Goal: Information Seeking & Learning: Learn about a topic

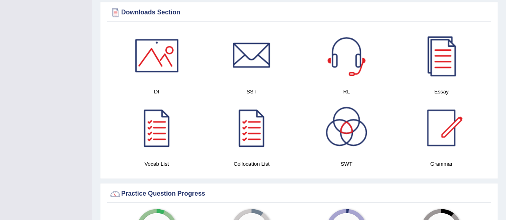
scroll to position [357, 0]
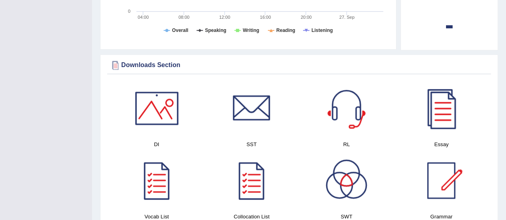
drag, startPoint x: 0, startPoint y: 0, endPoint x: 510, endPoint y: 104, distance: 520.7
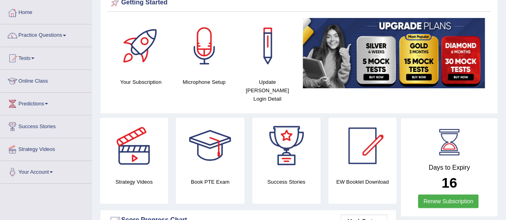
scroll to position [0, 0]
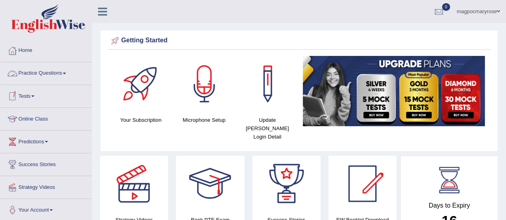
click at [42, 72] on link "Practice Questions" at bounding box center [45, 72] width 91 height 20
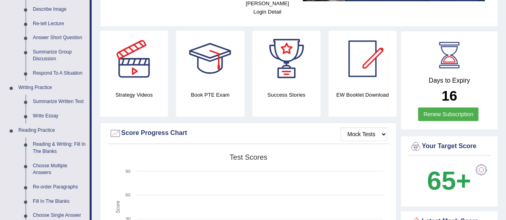
scroll to position [169, 0]
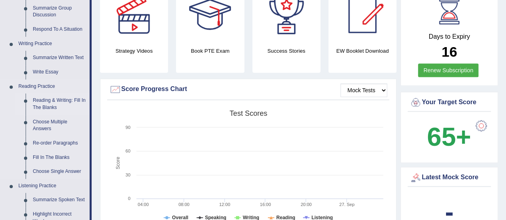
click at [35, 106] on link "Reading & Writing: Fill In The Blanks" at bounding box center [59, 104] width 60 height 21
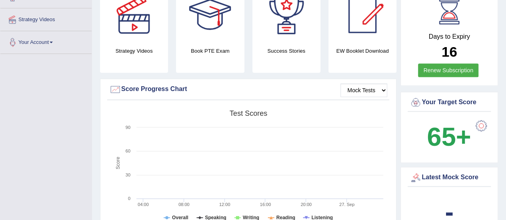
scroll to position [204, 0]
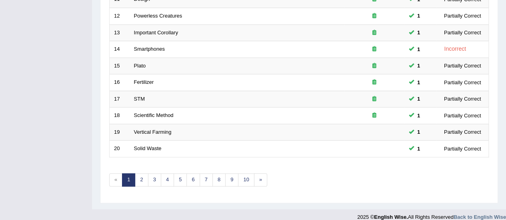
scroll to position [305, 0]
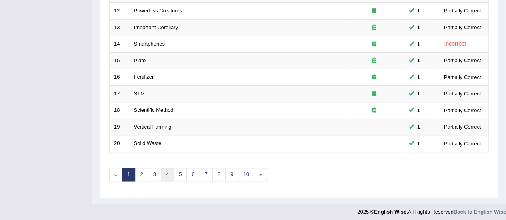
click at [166, 170] on link "4" at bounding box center [167, 174] width 13 height 13
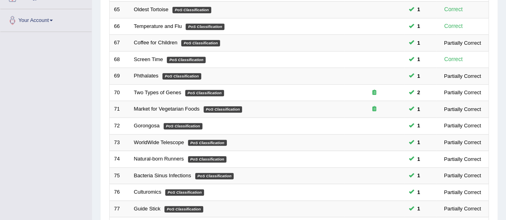
scroll to position [305, 0]
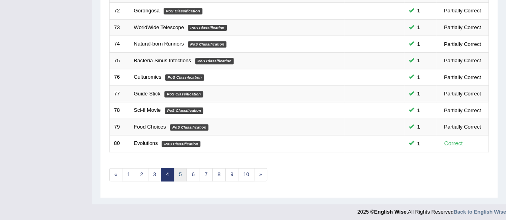
click at [176, 170] on link "5" at bounding box center [179, 174] width 13 height 13
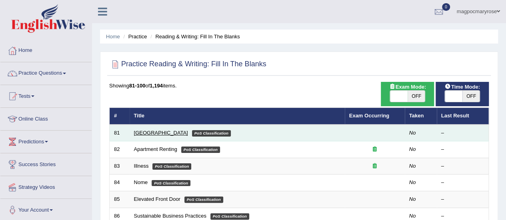
click at [142, 133] on link "[GEOGRAPHIC_DATA]" at bounding box center [161, 133] width 54 height 6
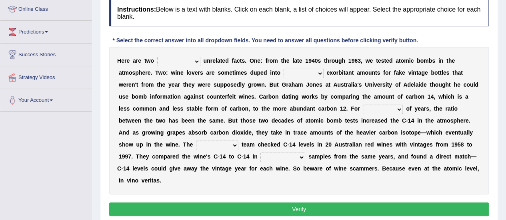
scroll to position [106, 0]
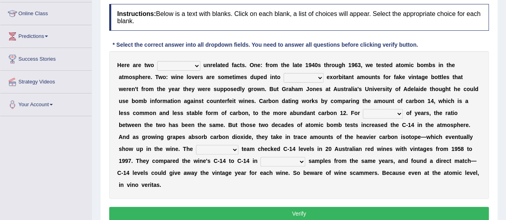
click at [172, 64] on select "seemingly feelingly endearingly entreatingly" at bounding box center [178, 66] width 43 height 10
select select "seemingly"
click at [157, 61] on select "seemingly feelingly endearingly entreatingly" at bounding box center [178, 66] width 43 height 10
click at [296, 78] on select "dipping trekking spending swinging" at bounding box center [303, 78] width 40 height 10
select select "dipping"
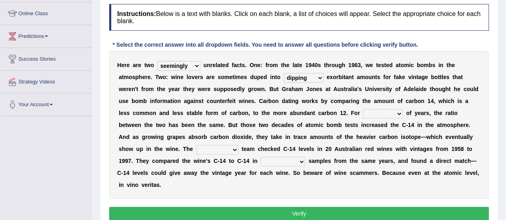
click at [283, 73] on select "dipping trekking spending swinging" at bounding box center [303, 78] width 40 height 10
click at [373, 110] on select "couples much thousands numerous" at bounding box center [383, 114] width 40 height 10
select select "thousands"
click at [363, 109] on select "couples much thousands numerous" at bounding box center [383, 114] width 40 height 10
click at [212, 147] on select "research individual preparation strange" at bounding box center [217, 150] width 42 height 10
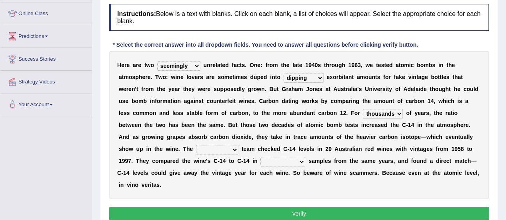
select select "research"
click at [196, 145] on select "research individual preparation strange" at bounding box center [217, 150] width 42 height 10
click at [294, 151] on b "4" at bounding box center [293, 149] width 3 height 6
click at [295, 164] on select "physical atmospheric fluid solid" at bounding box center [282, 162] width 45 height 10
select select "atmospheric"
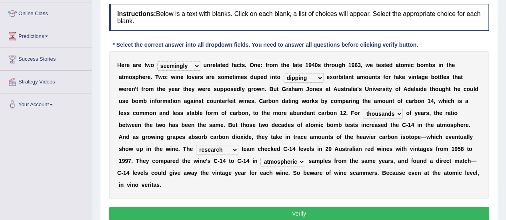
click at [260, 157] on select "physical atmospheric fluid solid" at bounding box center [282, 162] width 45 height 10
click at [291, 214] on button "Verify" at bounding box center [298, 214] width 379 height 14
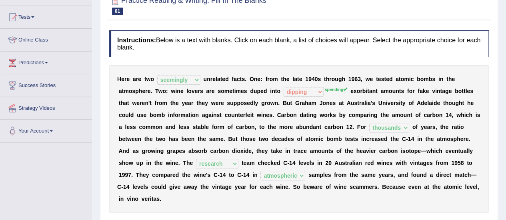
scroll to position [78, 0]
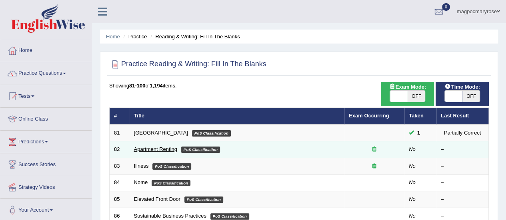
click at [148, 149] on link "Apartment Renting" at bounding box center [155, 149] width 43 height 6
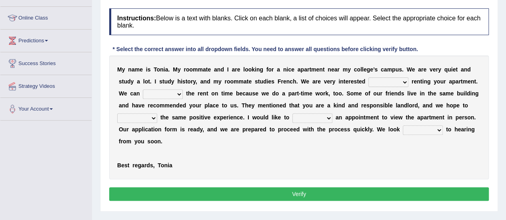
scroll to position [119, 0]
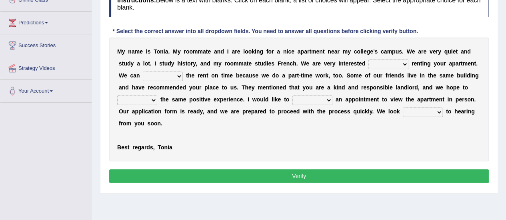
click at [397, 65] on select "for about at in" at bounding box center [388, 65] width 40 height 10
select select "for"
click at [368, 60] on select "for about at in" at bounding box center [388, 65] width 40 height 10
click at [151, 80] on select "afford get pay bring" at bounding box center [163, 77] width 40 height 10
select select "pay"
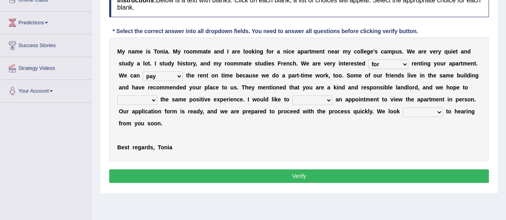
click at [143, 72] on select "afford get pay bring" at bounding box center [163, 77] width 40 height 10
click at [151, 101] on select "form meet have decide" at bounding box center [137, 101] width 40 height 10
select select "meet"
click at [117, 96] on select "form meet have decide" at bounding box center [137, 101] width 40 height 10
drag, startPoint x: 142, startPoint y: 127, endPoint x: 296, endPoint y: 100, distance: 156.0
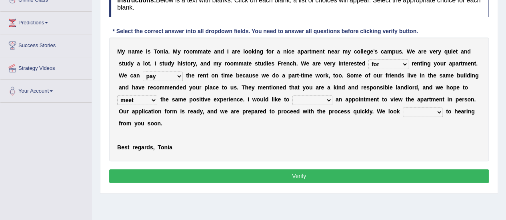
click at [296, 100] on div "M y n a m e i s T o n i a . M y r o o m m a t e a n d I a r e l o o k i n g f o…" at bounding box center [298, 100] width 379 height 124
click at [296, 100] on select "own recall revise make" at bounding box center [312, 101] width 40 height 10
select select "make"
click at [292, 96] on select "own recall revise make" at bounding box center [312, 101] width 40 height 10
click at [315, 148] on div "M y n a m e i s T o n i a . M y r o o m m a t e a n d I a r e l o o k i n g f o…" at bounding box center [298, 100] width 379 height 124
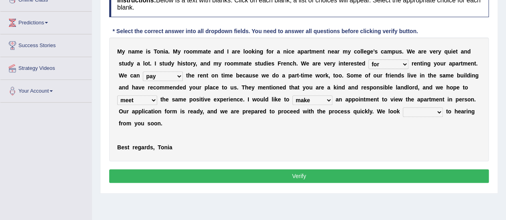
click at [416, 106] on div "M y n a m e i s T o n i a . M y r o o m m a t e a n d I a r e l o o k i n g f o…" at bounding box center [298, 100] width 379 height 124
click at [417, 116] on select "around out in forward" at bounding box center [423, 113] width 40 height 10
select select "forward"
click at [403, 108] on select "around out in forward" at bounding box center [423, 113] width 40 height 10
click at [341, 173] on button "Verify" at bounding box center [298, 177] width 379 height 14
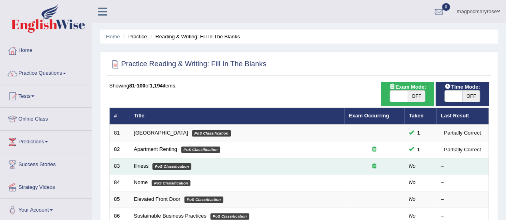
click at [141, 162] on td "Illness PoS Classification" at bounding box center [237, 166] width 215 height 17
click at [138, 168] on link "Illness" at bounding box center [141, 166] width 15 height 6
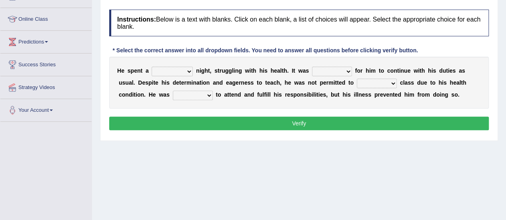
scroll to position [113, 0]
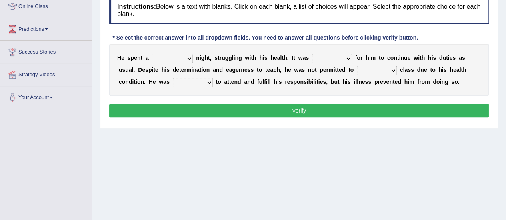
click at [173, 60] on select "cheerful restful meaningful painful" at bounding box center [172, 59] width 41 height 10
click at [152, 54] on select "cheerful restful meaningful painful" at bounding box center [172, 59] width 41 height 10
click at [184, 57] on select "cheerful restful meaningful painful" at bounding box center [172, 59] width 41 height 10
select select "painful"
click at [152, 54] on select "cheerful restful meaningful painful" at bounding box center [172, 59] width 41 height 10
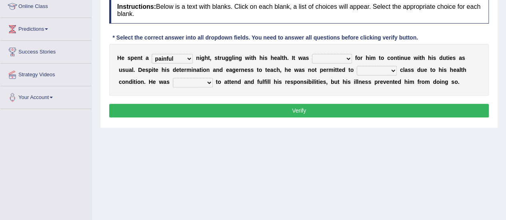
click at [338, 58] on select "enjoyable simple difficult natural" at bounding box center [332, 59] width 40 height 10
select select "difficult"
click at [312, 54] on select "enjoyable simple difficult natural" at bounding box center [332, 59] width 40 height 10
click at [362, 68] on select "teach leave cancel attend" at bounding box center [377, 71] width 40 height 10
select select "teach"
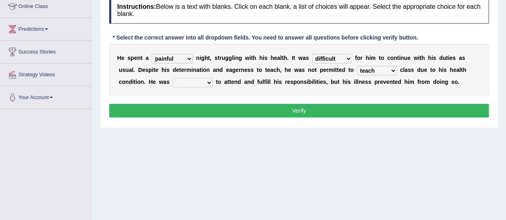
click at [357, 66] on select "teach leave cancel attend" at bounding box center [377, 71] width 40 height 10
click at [178, 81] on select "anxious forced lazy happy" at bounding box center [193, 83] width 40 height 10
select select "happy"
click at [173, 78] on select "anxious forced lazy happy" at bounding box center [193, 83] width 40 height 10
click at [218, 108] on button "Verify" at bounding box center [298, 111] width 379 height 14
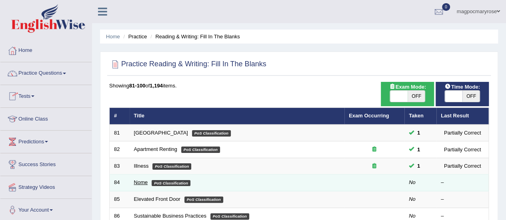
click at [140, 183] on link "Nome" at bounding box center [141, 182] width 14 height 6
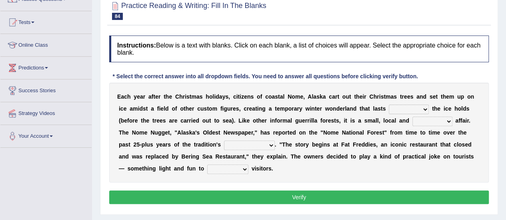
scroll to position [76, 0]
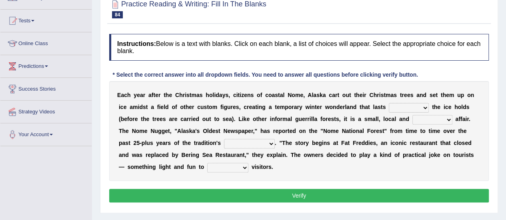
click at [401, 106] on select "as long as before after although" at bounding box center [409, 108] width 40 height 10
select select "before"
click at [389, 103] on select "as long as before after although" at bounding box center [409, 108] width 40 height 10
click at [409, 108] on select "as long as before after although" at bounding box center [409, 108] width 40 height 10
click at [353, 151] on div "E a c h y e a r a f t e r t h e C h r i s t m a s h o l i d a y s , c i t i z e…" at bounding box center [298, 131] width 379 height 100
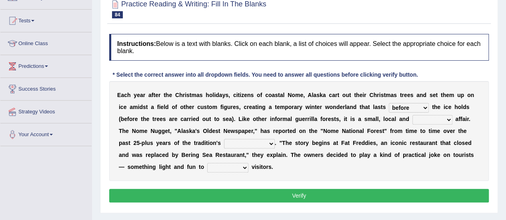
click at [423, 120] on select "nasty fuzzy cozy greasy" at bounding box center [432, 120] width 40 height 10
select select "cozy"
click at [412, 115] on select "nasty fuzzy cozy greasy" at bounding box center [432, 120] width 40 height 10
click at [224, 144] on select "life existence disappearance emotions" at bounding box center [249, 144] width 51 height 10
select select "life"
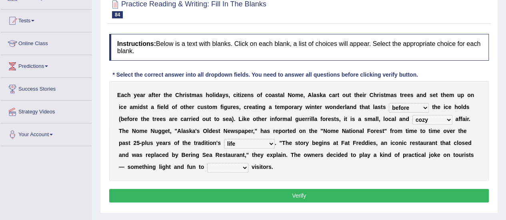
click at [224, 139] on select "life existence disappearance emotions" at bounding box center [249, 144] width 51 height 10
click at [227, 168] on select "purchase confound distinguish repel" at bounding box center [227, 168] width 41 height 10
select select "distinguish"
click at [207, 163] on select "purchase confound distinguish repel" at bounding box center [227, 168] width 41 height 10
click at [241, 196] on button "Verify" at bounding box center [298, 196] width 379 height 14
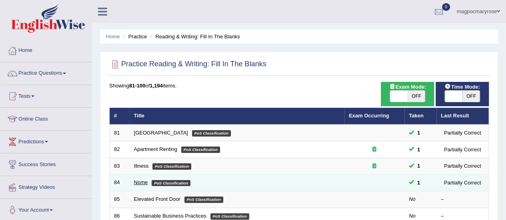
click at [143, 183] on link "Nome" at bounding box center [141, 182] width 14 height 6
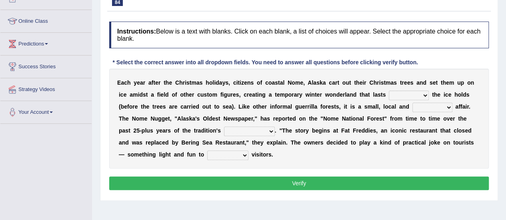
scroll to position [98, 0]
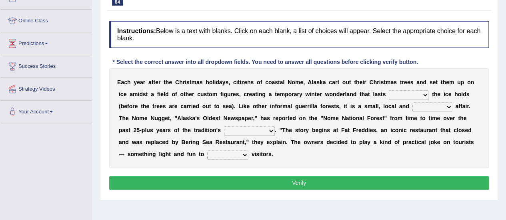
click at [417, 94] on select "as long as before after although" at bounding box center [409, 95] width 40 height 10
select select "as long as"
click at [389, 90] on select "as long as before after although" at bounding box center [409, 95] width 40 height 10
click at [418, 105] on select "nasty fuzzy cozy greasy" at bounding box center [432, 107] width 40 height 10
select select "cozy"
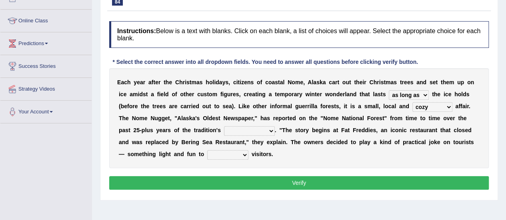
click at [412, 102] on select "nasty fuzzy cozy greasy" at bounding box center [432, 107] width 40 height 10
click at [237, 127] on select "life existence disappearance emotions" at bounding box center [249, 131] width 51 height 10
select select "existence"
click at [224, 126] on select "life existence disappearance emotions" at bounding box center [249, 131] width 51 height 10
click at [217, 154] on select "purchase confound distinguish repel" at bounding box center [227, 155] width 41 height 10
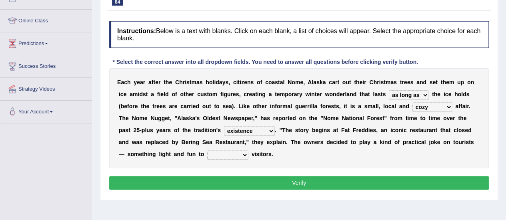
select select "confound"
click at [207, 150] on select "purchase confound distinguish repel" at bounding box center [227, 155] width 41 height 10
click at [219, 184] on button "Verify" at bounding box center [298, 183] width 379 height 14
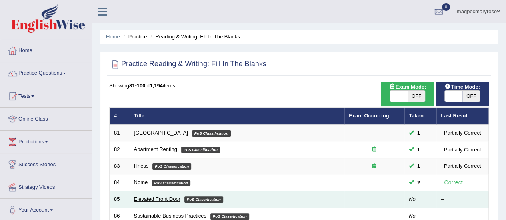
click at [162, 198] on link "Elevated Front Door" at bounding box center [157, 199] width 46 height 6
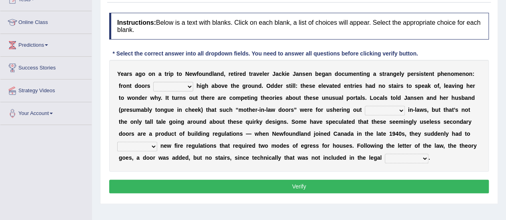
scroll to position [96, 0]
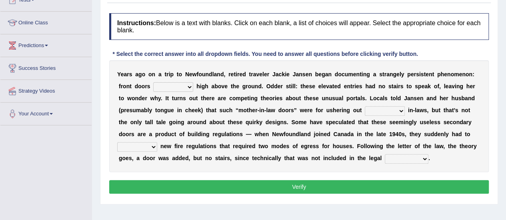
click at [172, 88] on select "raised visited painted lowered" at bounding box center [173, 87] width 40 height 10
select select "raised"
click at [153, 82] on select "raised visited painted lowered" at bounding box center [173, 87] width 40 height 10
click at [385, 106] on select "unbiased underlined unwanted united" at bounding box center [385, 111] width 40 height 10
select select "unwanted"
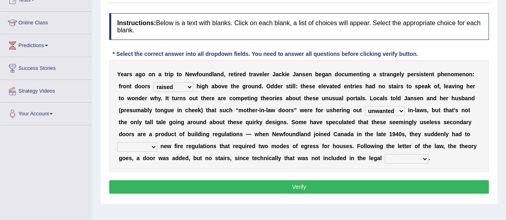
click at [365, 106] on select "unbiased underlined unwanted united" at bounding box center [385, 111] width 40 height 10
click at [132, 146] on select "illuminate appreciate match disobey" at bounding box center [137, 147] width 40 height 10
select select "illuminate"
click at [117, 142] on select "illuminate appreciate match disobey" at bounding box center [137, 147] width 40 height 10
click at [403, 156] on select "religion paces manager requirement" at bounding box center [407, 159] width 44 height 10
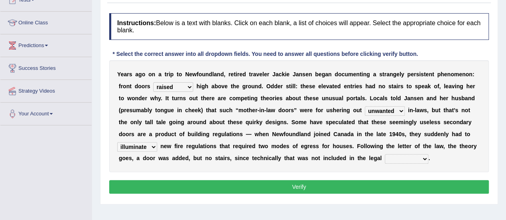
select select "requirement"
click at [385, 154] on select "religion paces manager requirement" at bounding box center [407, 159] width 44 height 10
click at [366, 186] on button "Verify" at bounding box center [298, 187] width 379 height 14
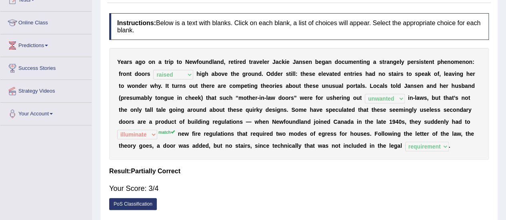
drag, startPoint x: 504, startPoint y: 112, endPoint x: 506, endPoint y: 140, distance: 28.9
click at [505, 124] on html "Toggle navigation Home Practice Questions Speaking Practice Read Aloud Repeat S…" at bounding box center [253, 14] width 506 height 220
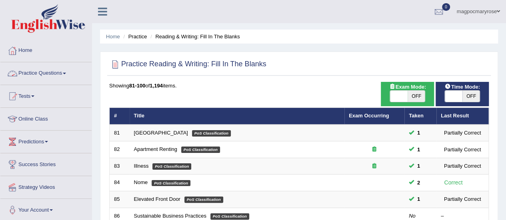
click at [33, 73] on link "Practice Questions" at bounding box center [45, 72] width 91 height 20
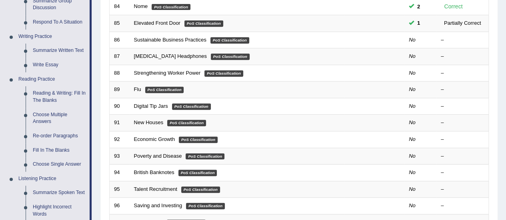
scroll to position [195, 0]
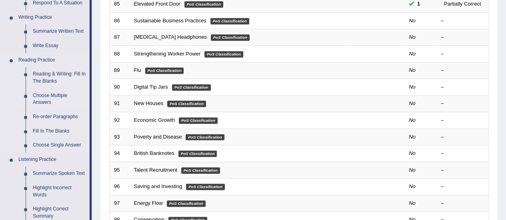
click at [39, 100] on link "Choose Multiple Answers" at bounding box center [59, 99] width 60 height 21
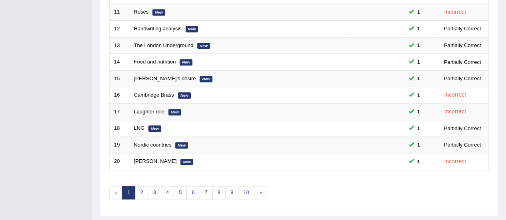
scroll to position [290, 0]
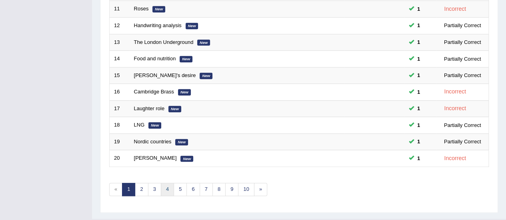
click at [162, 184] on link "4" at bounding box center [167, 189] width 13 height 13
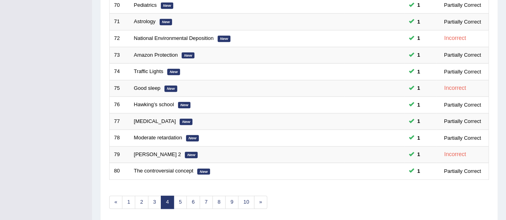
scroll to position [272, 0]
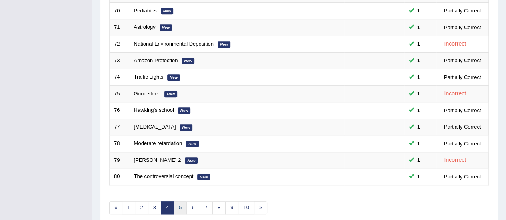
click at [179, 204] on link "5" at bounding box center [179, 207] width 13 height 13
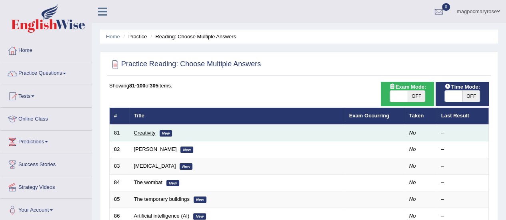
click at [146, 131] on link "Creativity" at bounding box center [145, 133] width 22 height 6
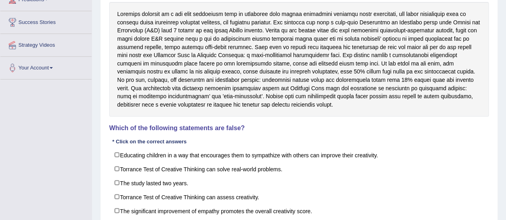
scroll to position [199, 0]
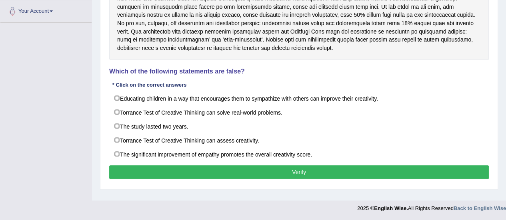
drag, startPoint x: 498, startPoint y: 129, endPoint x: 496, endPoint y: 125, distance: 4.8
click at [496, 125] on div "Home Practice Reading: Choose Multiple Answers Creativity « Prev Next » Report …" at bounding box center [299, 1] width 414 height 400
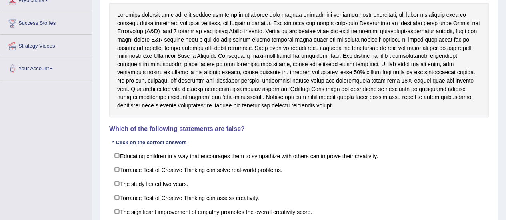
scroll to position [128, 0]
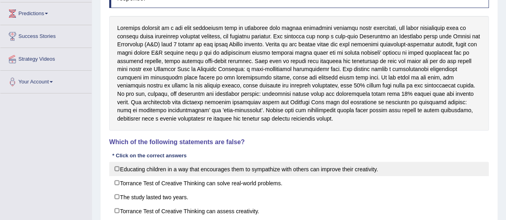
click at [290, 166] on label "Educating children in a way that encourages them to sympathize with others can …" at bounding box center [298, 169] width 379 height 14
checkbox input "true"
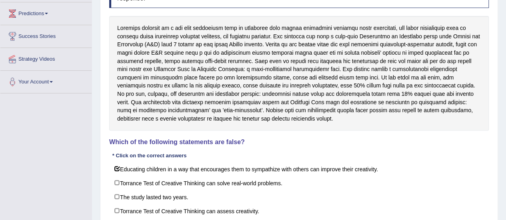
scroll to position [199, 0]
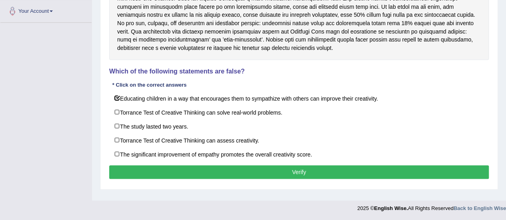
click at [274, 166] on button "Verify" at bounding box center [298, 173] width 379 height 14
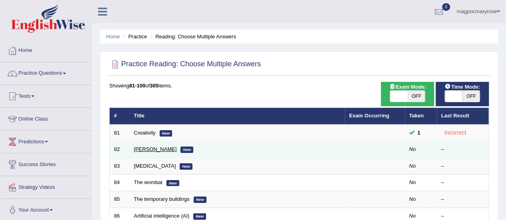
click at [136, 150] on link "David Alfaro" at bounding box center [155, 149] width 43 height 6
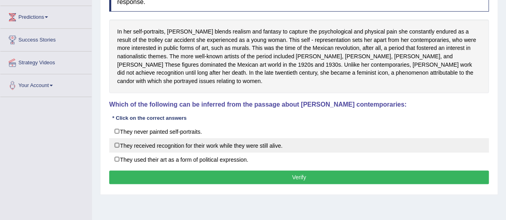
click at [257, 143] on label "They received recognition for their work while they were still alive." at bounding box center [298, 145] width 379 height 14
checkbox input "true"
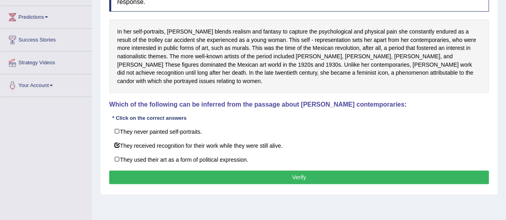
click at [249, 176] on button "Verify" at bounding box center [298, 178] width 379 height 14
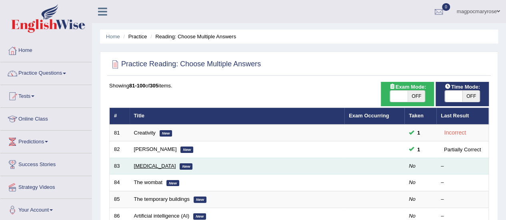
click at [147, 165] on link "[MEDICAL_DATA]" at bounding box center [155, 166] width 42 height 6
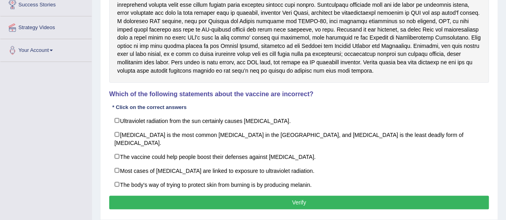
scroll to position [161, 0]
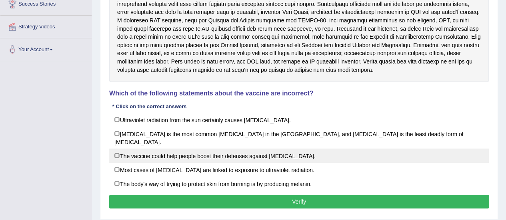
click at [261, 152] on label "The vaccine could help people boost their defenses against skin cancer." at bounding box center [298, 156] width 379 height 14
checkbox input "true"
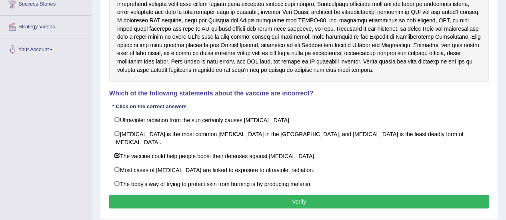
click at [295, 195] on button "Verify" at bounding box center [298, 202] width 379 height 14
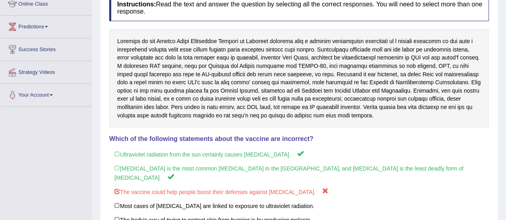
scroll to position [111, 0]
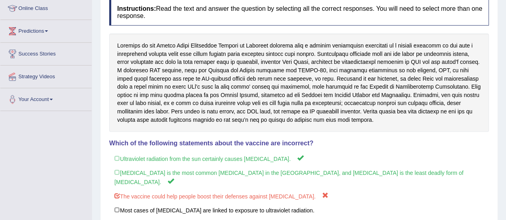
click at [184, 41] on div at bounding box center [298, 83] width 379 height 98
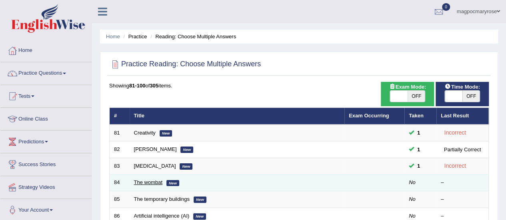
click at [148, 182] on link "The wombat" at bounding box center [148, 182] width 29 height 6
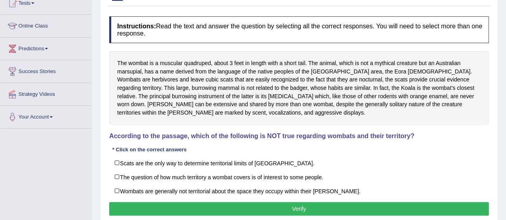
scroll to position [80, 0]
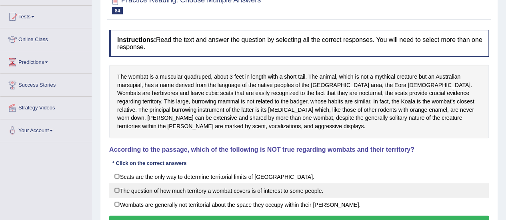
click at [306, 186] on label "The question of how much territory a wombat covers is of interest to some peopl…" at bounding box center [298, 190] width 379 height 14
checkbox input "true"
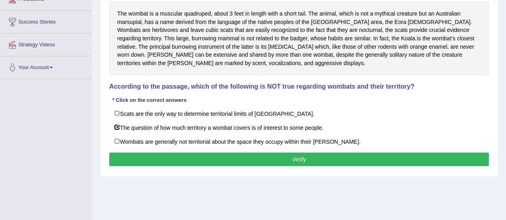
scroll to position [144, 0]
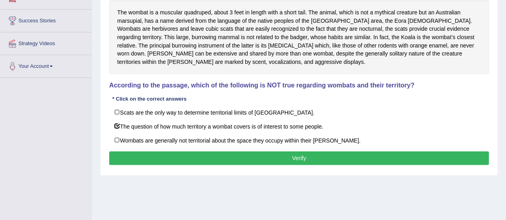
click at [299, 157] on button "Verify" at bounding box center [298, 159] width 379 height 14
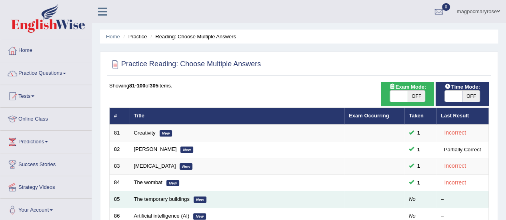
click at [151, 201] on td "The temporary buildings New" at bounding box center [237, 199] width 215 height 17
click at [152, 196] on link "The temporary buildings" at bounding box center [162, 199] width 56 height 6
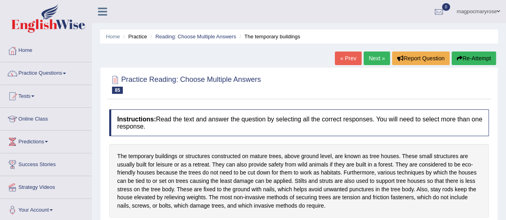
scroll to position [199, 0]
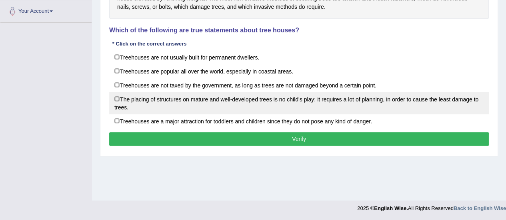
click at [155, 110] on label "The placing of structures on mature and well-developed trees is no child's play…" at bounding box center [298, 103] width 379 height 22
checkbox input "true"
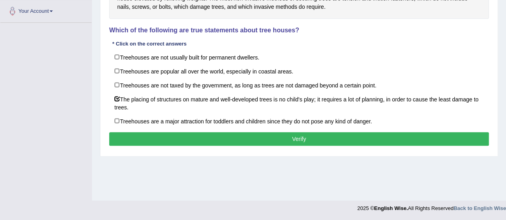
click at [158, 128] on div "Instructions: Read the text and answer the question by selecting all the correc…" at bounding box center [298, 28] width 383 height 245
click at [157, 137] on button "Verify" at bounding box center [298, 139] width 379 height 14
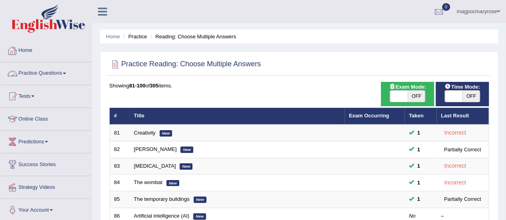
click at [52, 71] on link "Practice Questions" at bounding box center [45, 72] width 91 height 20
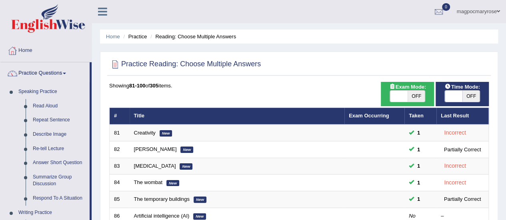
scroll to position [194, 0]
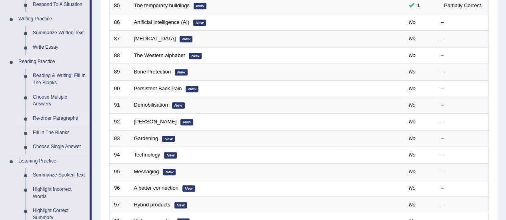
click at [48, 117] on link "Re-order Paragraphs" at bounding box center [59, 119] width 60 height 14
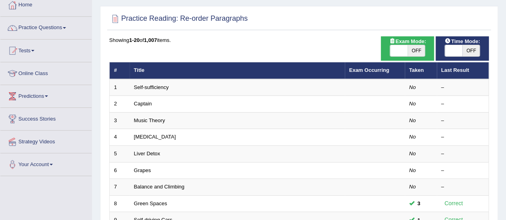
scroll to position [45, 0]
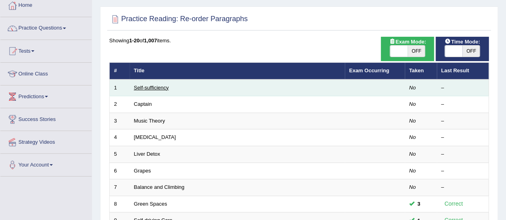
click at [157, 88] on link "Self-sufficiency" at bounding box center [151, 88] width 35 height 6
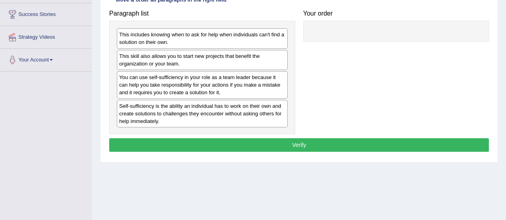
scroll to position [119, 0]
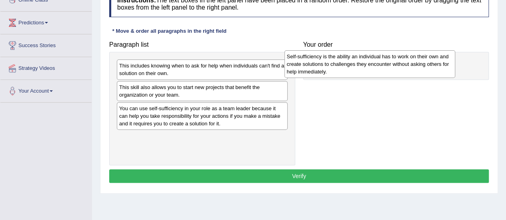
drag, startPoint x: 250, startPoint y: 142, endPoint x: 438, endPoint y: 60, distance: 205.2
click at [438, 60] on div "Self-sufficiency is the ability an individual has to work on their own and crea…" at bounding box center [369, 64] width 171 height 28
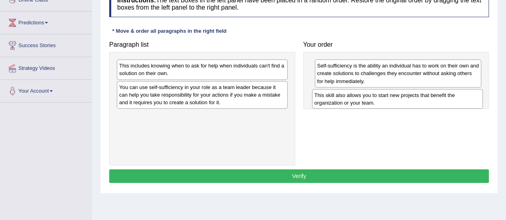
drag, startPoint x: 176, startPoint y: 85, endPoint x: 371, endPoint y: 94, distance: 195.3
click at [371, 94] on div "This skill also allows you to start new projects that benefit the organization …" at bounding box center [397, 99] width 171 height 20
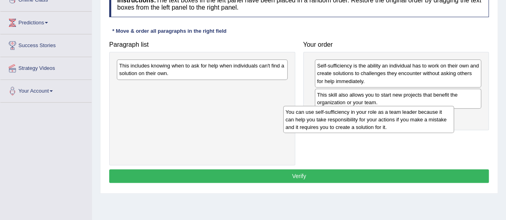
drag, startPoint x: 229, startPoint y: 91, endPoint x: 396, endPoint y: 116, distance: 168.2
click at [396, 116] on div "You can use self-sufficiency in your role as a team leader because it can help …" at bounding box center [368, 120] width 171 height 28
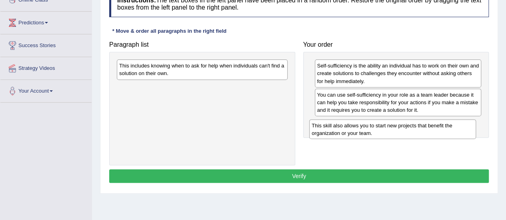
drag, startPoint x: 370, startPoint y: 102, endPoint x: 365, endPoint y: 133, distance: 31.6
click at [365, 133] on div "This skill also allows you to start new projects that benefit the organization …" at bounding box center [392, 130] width 167 height 20
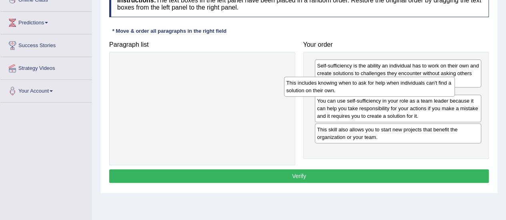
drag, startPoint x: 274, startPoint y: 67, endPoint x: 455, endPoint y: 88, distance: 182.3
click at [455, 88] on div "This includes knowing when to ask for help when individuals can't find a soluti…" at bounding box center [369, 87] width 171 height 20
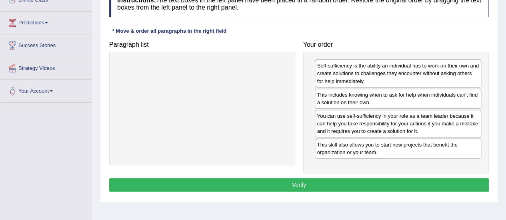
click at [299, 181] on button "Verify" at bounding box center [298, 185] width 379 height 14
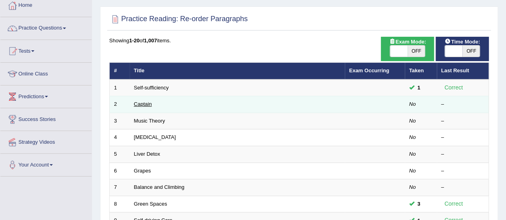
click at [142, 106] on link "Captain" at bounding box center [143, 104] width 18 height 6
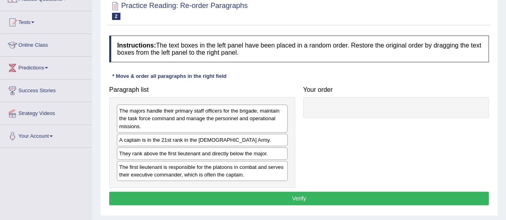
scroll to position [115, 0]
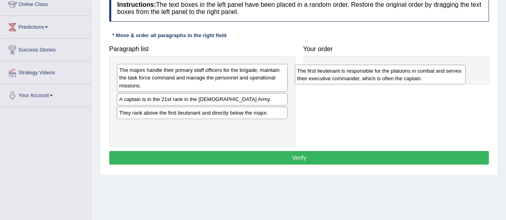
drag, startPoint x: 211, startPoint y: 136, endPoint x: 389, endPoint y: 81, distance: 186.0
click at [389, 81] on div "The first lieutenant is responsible for the platoons in combat and serves their…" at bounding box center [380, 75] width 171 height 20
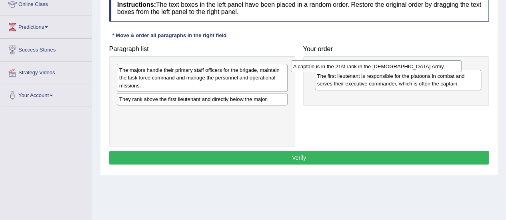
drag, startPoint x: 218, startPoint y: 96, endPoint x: 392, endPoint y: 64, distance: 176.9
click at [392, 64] on div "A captain is in the 21st rank in the US Army." at bounding box center [376, 66] width 171 height 12
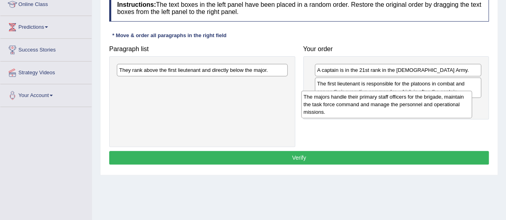
drag, startPoint x: 250, startPoint y: 82, endPoint x: 436, endPoint y: 110, distance: 188.0
click at [436, 110] on div "The majors handle their primary staff officers for the brigade, maintain the ta…" at bounding box center [386, 105] width 171 height 28
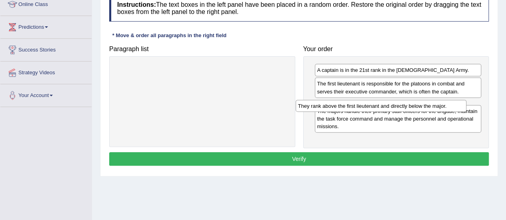
drag, startPoint x: 280, startPoint y: 71, endPoint x: 459, endPoint y: 107, distance: 182.2
click at [459, 107] on div "They rank above the first lieutenant and directly below the major." at bounding box center [380, 106] width 171 height 12
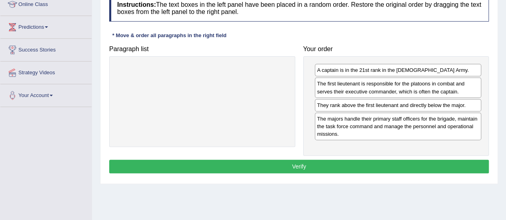
click at [311, 168] on button "Verify" at bounding box center [298, 167] width 379 height 14
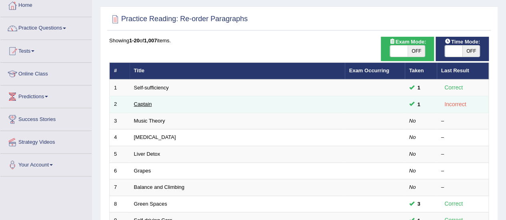
click at [146, 102] on link "Captain" at bounding box center [143, 104] width 18 height 6
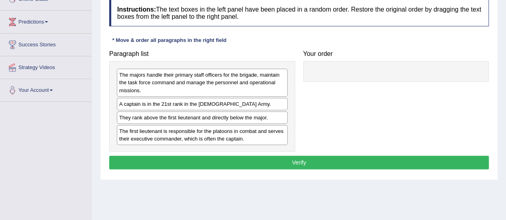
scroll to position [121, 0]
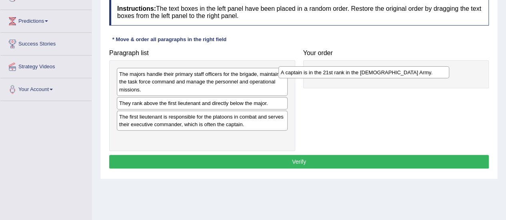
drag, startPoint x: 268, startPoint y: 105, endPoint x: 445, endPoint y: 71, distance: 180.0
click at [445, 71] on div "A captain is in the 21st rank in the US Army." at bounding box center [363, 72] width 171 height 12
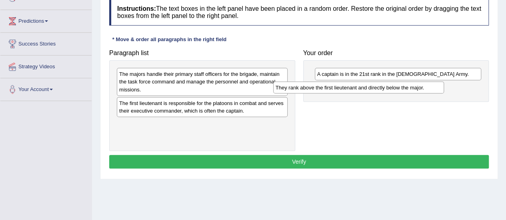
drag, startPoint x: 244, startPoint y: 103, endPoint x: 439, endPoint y: 84, distance: 196.0
click at [439, 84] on div "They rank above the first lieutenant and directly below the major." at bounding box center [358, 88] width 171 height 12
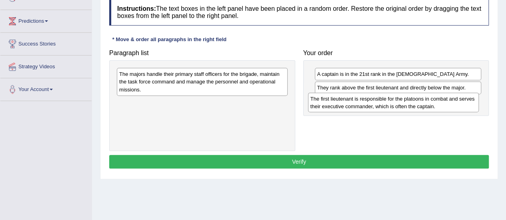
drag, startPoint x: 244, startPoint y: 108, endPoint x: 435, endPoint y: 103, distance: 191.5
click at [435, 103] on div "The first lieutenant is responsible for the platoons in combat and serves their…" at bounding box center [393, 103] width 171 height 20
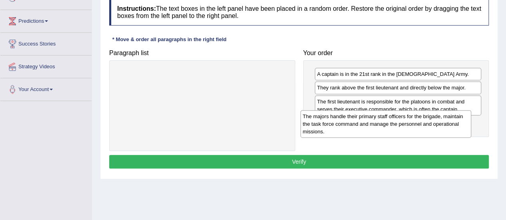
drag, startPoint x: 226, startPoint y: 80, endPoint x: 410, endPoint y: 122, distance: 188.7
click at [410, 122] on div "The majors handle their primary staff officers for the brigade, maintain the ta…" at bounding box center [385, 124] width 171 height 28
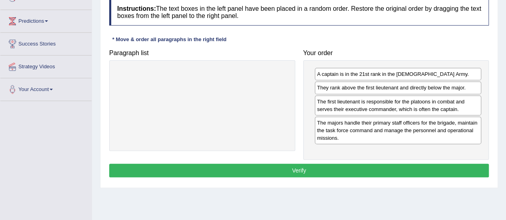
click at [305, 167] on button "Verify" at bounding box center [298, 171] width 379 height 14
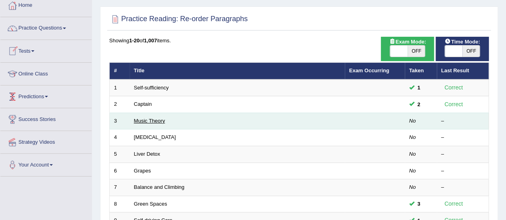
click at [141, 122] on link "Music Theory" at bounding box center [149, 121] width 31 height 6
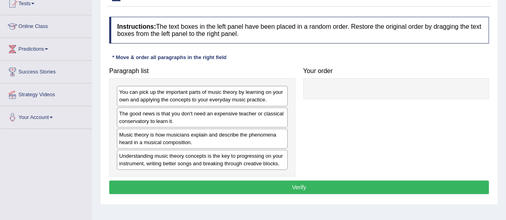
scroll to position [104, 0]
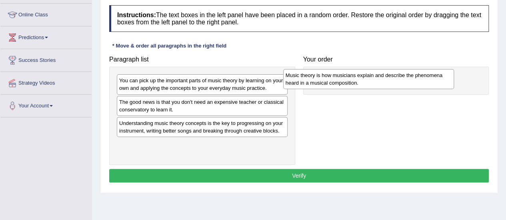
drag, startPoint x: 260, startPoint y: 125, endPoint x: 426, endPoint y: 78, distance: 172.8
click at [426, 78] on div "Music theory is how musicians explain and describe the phenomena heard in a mus…" at bounding box center [368, 79] width 171 height 20
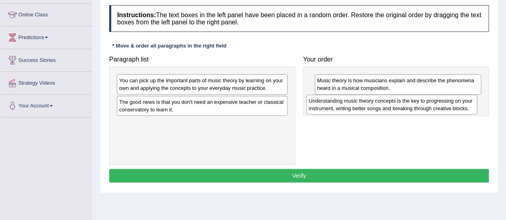
drag, startPoint x: 254, startPoint y: 132, endPoint x: 444, endPoint y: 109, distance: 190.8
click at [444, 109] on div "Understanding music theory concepts is the key to progressing on your instrumen…" at bounding box center [391, 105] width 171 height 20
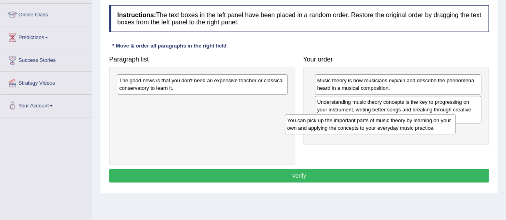
drag, startPoint x: 253, startPoint y: 85, endPoint x: 421, endPoint y: 125, distance: 172.6
click at [421, 125] on div "You can pick up the important parts of music theory by learning on your own and…" at bounding box center [370, 124] width 171 height 20
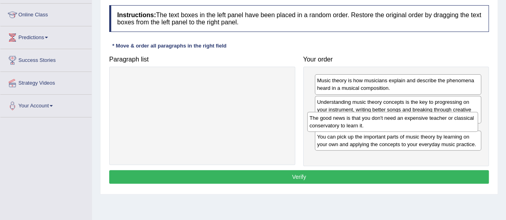
drag, startPoint x: 251, startPoint y: 83, endPoint x: 441, endPoint y: 121, distance: 194.0
click at [441, 121] on div "The good news is that you don't need an expensive teacher or classical conserva…" at bounding box center [392, 122] width 171 height 20
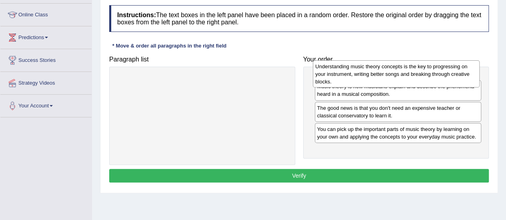
drag, startPoint x: 359, startPoint y: 104, endPoint x: 357, endPoint y: 68, distance: 35.2
click at [357, 68] on div "Understanding music theory concepts is the key to progressing on your instrumen…" at bounding box center [396, 74] width 167 height 28
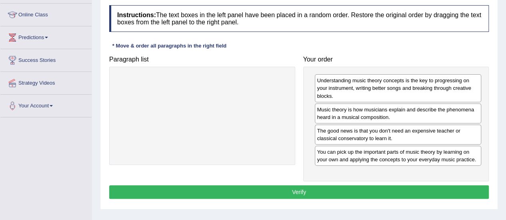
click at [293, 188] on button "Verify" at bounding box center [298, 192] width 379 height 14
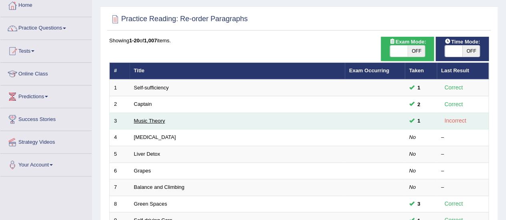
click at [140, 120] on link "Music Theory" at bounding box center [149, 121] width 31 height 6
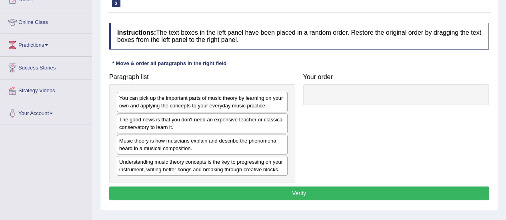
scroll to position [107, 0]
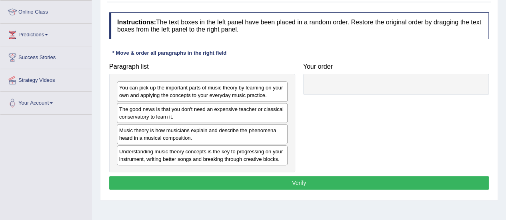
click at [505, 109] on html "Toggle navigation Home Practice Questions Speaking Practice Read Aloud Repeat S…" at bounding box center [253, 3] width 506 height 220
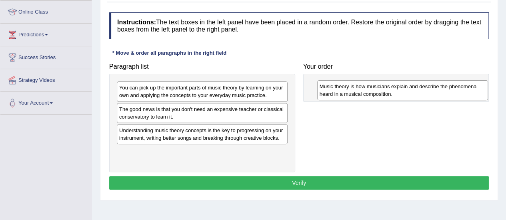
drag, startPoint x: 154, startPoint y: 136, endPoint x: 366, endPoint y: 85, distance: 218.0
click at [366, 85] on div "Music theory is how musicians explain and describe the phenomena heard in a mus…" at bounding box center [402, 90] width 171 height 20
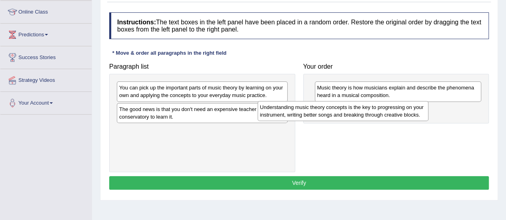
drag, startPoint x: 235, startPoint y: 133, endPoint x: 423, endPoint y: 109, distance: 189.8
click at [423, 109] on div "Understanding music theory concepts is the key to progressing on your instrumen…" at bounding box center [342, 111] width 171 height 20
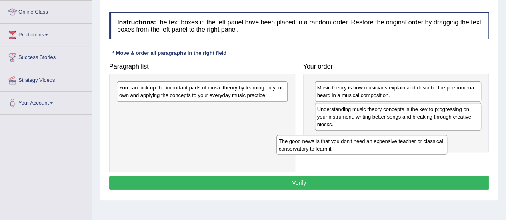
drag, startPoint x: 249, startPoint y: 110, endPoint x: 412, endPoint y: 140, distance: 165.1
click at [412, 140] on div "The good news is that you don't need an expensive teacher or classical conserva…" at bounding box center [361, 145] width 171 height 20
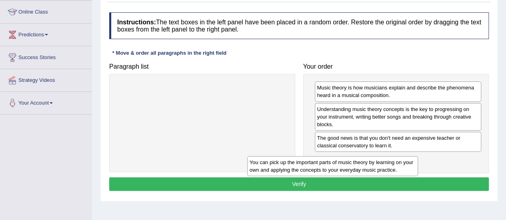
drag, startPoint x: 195, startPoint y: 90, endPoint x: 371, endPoint y: 164, distance: 191.0
click at [371, 164] on div "You can pick up the important parts of music theory by learning on your own and…" at bounding box center [332, 166] width 171 height 20
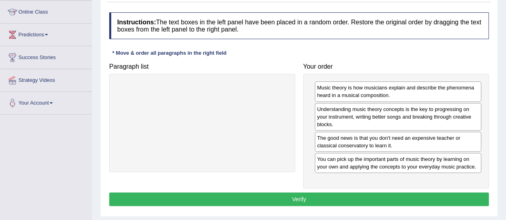
click at [293, 198] on button "Verify" at bounding box center [298, 200] width 379 height 14
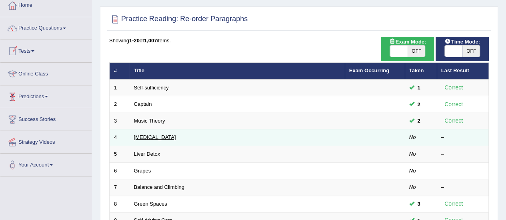
click at [138, 134] on link "[MEDICAL_DATA]" at bounding box center [155, 137] width 42 height 6
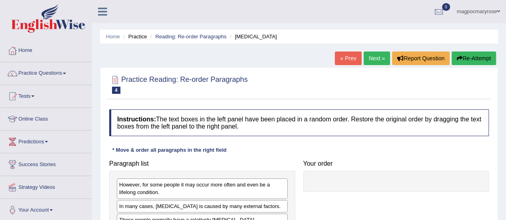
scroll to position [112, 0]
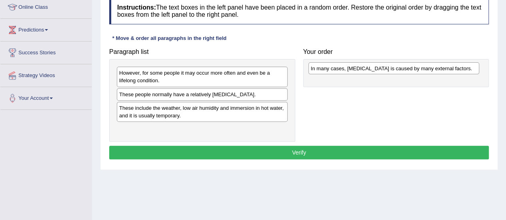
drag, startPoint x: 183, startPoint y: 92, endPoint x: 375, endPoint y: 66, distance: 193.2
click at [375, 66] on div "In many cases, dry skin is caused by many external factors." at bounding box center [393, 68] width 171 height 12
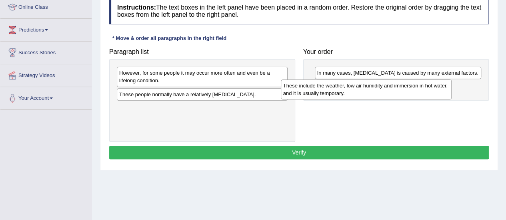
drag, startPoint x: 245, startPoint y: 112, endPoint x: 409, endPoint y: 90, distance: 165.4
click at [409, 90] on div "These include the weather, low air humidity and immersion in hot water, and it …" at bounding box center [366, 90] width 171 height 20
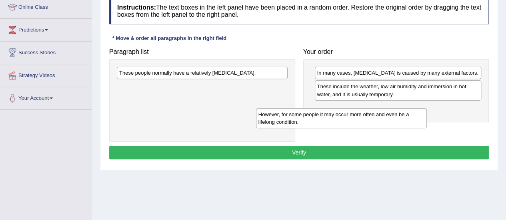
drag, startPoint x: 249, startPoint y: 76, endPoint x: 388, endPoint y: 118, distance: 145.1
click at [388, 118] on div "However, for some people it may occur more often and even be a lifelong conditi…" at bounding box center [341, 118] width 171 height 20
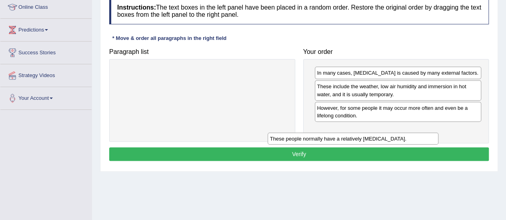
drag, startPoint x: 273, startPoint y: 70, endPoint x: 426, endPoint y: 138, distance: 167.5
click at [426, 138] on div "These people normally have a relatively sensitive skin." at bounding box center [352, 139] width 171 height 12
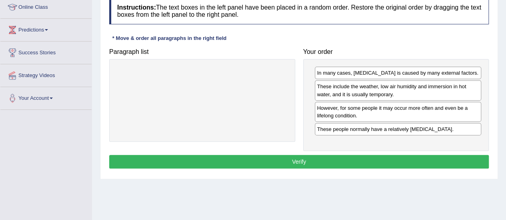
click at [299, 158] on button "Verify" at bounding box center [298, 162] width 379 height 14
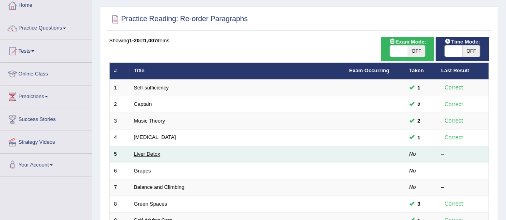
click at [151, 152] on link "Liver Detox" at bounding box center [147, 154] width 26 height 6
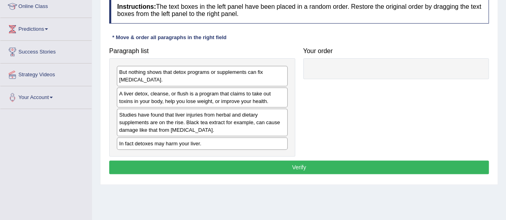
scroll to position [116, 0]
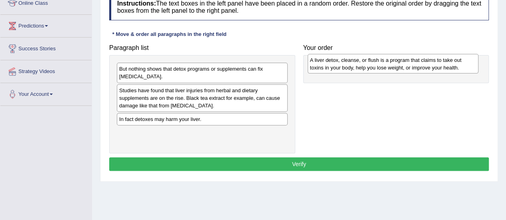
drag, startPoint x: 166, startPoint y: 96, endPoint x: 358, endPoint y: 65, distance: 195.2
click at [358, 65] on div "A liver detox, cleanse, or flush is a program that claims to take out toxins in…" at bounding box center [392, 64] width 171 height 20
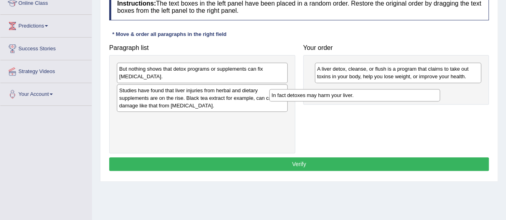
drag, startPoint x: 243, startPoint y: 120, endPoint x: 412, endPoint y: 92, distance: 171.4
click at [412, 92] on div "In fact detoxes may harm your liver." at bounding box center [354, 95] width 171 height 12
click at [231, 76] on div "But nothing shows that detox programs or supplements can fix [MEDICAL_DATA]." at bounding box center [202, 73] width 171 height 20
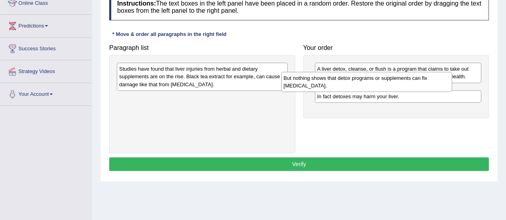
drag, startPoint x: 231, startPoint y: 76, endPoint x: 417, endPoint y: 92, distance: 186.6
click at [417, 92] on div "But nothing shows that detox programs or supplements can fix [MEDICAL_DATA]." at bounding box center [366, 82] width 171 height 20
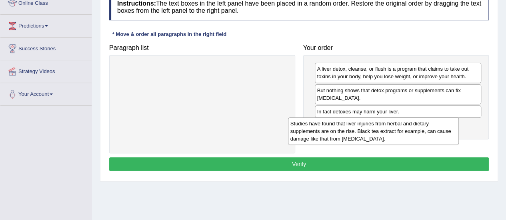
drag, startPoint x: 246, startPoint y: 71, endPoint x: 417, endPoint y: 124, distance: 179.7
click at [417, 124] on div "Studies have found that liver injuries from herbal and dietary supplements are …" at bounding box center [373, 132] width 171 height 28
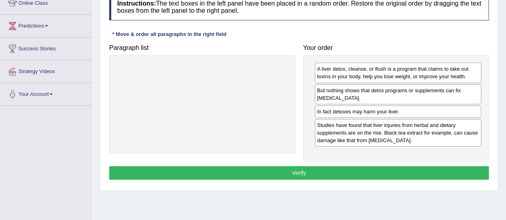
click at [255, 168] on button "Verify" at bounding box center [298, 173] width 379 height 14
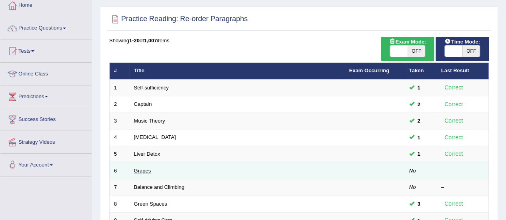
click at [148, 169] on link "Grapes" at bounding box center [142, 171] width 17 height 6
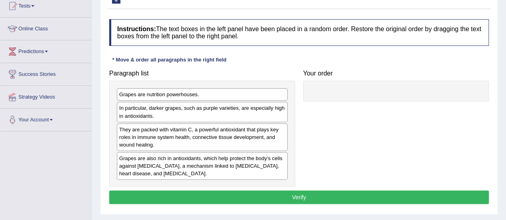
scroll to position [92, 0]
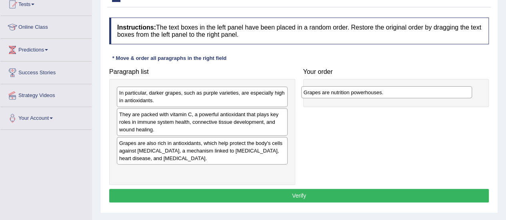
drag, startPoint x: 245, startPoint y: 93, endPoint x: 429, endPoint y: 92, distance: 184.3
click at [429, 92] on div "Grapes are nutrition powerhouses." at bounding box center [386, 92] width 171 height 12
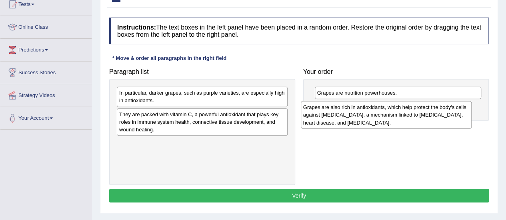
drag, startPoint x: 166, startPoint y: 152, endPoint x: 350, endPoint y: 117, distance: 187.2
click at [350, 117] on div "Grapes are also rich in antioxidants, which help protect the body's cells again…" at bounding box center [386, 115] width 171 height 28
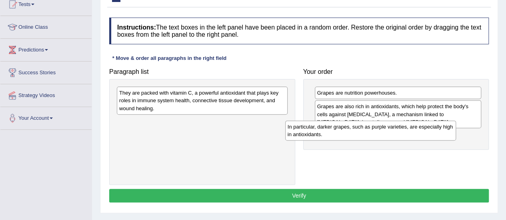
drag, startPoint x: 262, startPoint y: 98, endPoint x: 431, endPoint y: 132, distance: 172.0
click at [431, 132] on div "In particular, darker grapes, such as purple varieties, are especially high in …" at bounding box center [370, 131] width 171 height 20
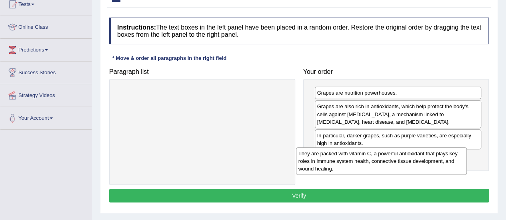
drag, startPoint x: 230, startPoint y: 104, endPoint x: 411, endPoint y: 165, distance: 190.3
click at [411, 165] on div "They are packed with vitamin C, a powerful antioxidant that plays key roles in …" at bounding box center [381, 162] width 171 height 28
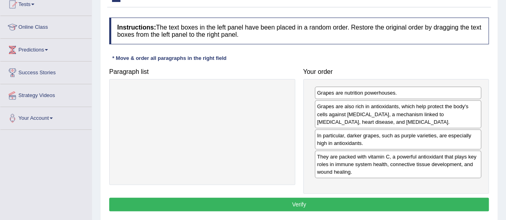
click at [297, 201] on button "Verify" at bounding box center [298, 205] width 379 height 14
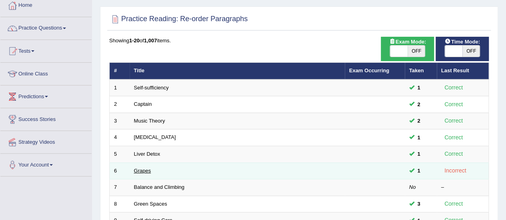
click at [145, 171] on link "Grapes" at bounding box center [142, 171] width 17 height 6
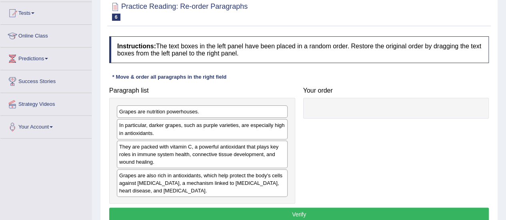
scroll to position [101, 0]
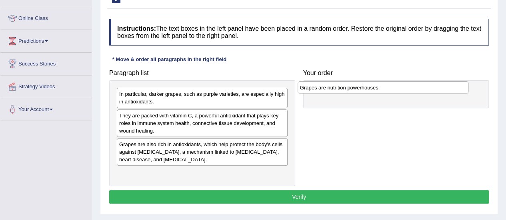
drag, startPoint x: 221, startPoint y: 97, endPoint x: 402, endPoint y: 91, distance: 180.8
click at [402, 91] on div "Grapes are nutrition powerhouses." at bounding box center [382, 88] width 171 height 12
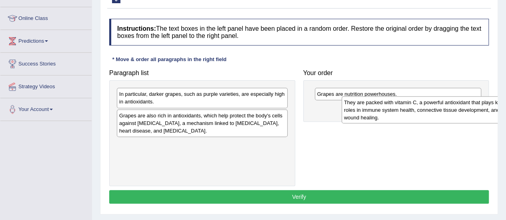
drag, startPoint x: 240, startPoint y: 121, endPoint x: 473, endPoint y: 108, distance: 233.4
click at [473, 108] on div "They are packed with vitamin C, a powerful antioxidant that plays key roles in …" at bounding box center [426, 110] width 171 height 28
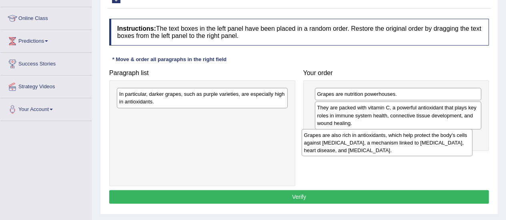
drag, startPoint x: 235, startPoint y: 126, endPoint x: 421, endPoint y: 146, distance: 186.5
click at [421, 146] on div "Grapes are also rich in antioxidants, which help protect the body's cells again…" at bounding box center [386, 143] width 171 height 28
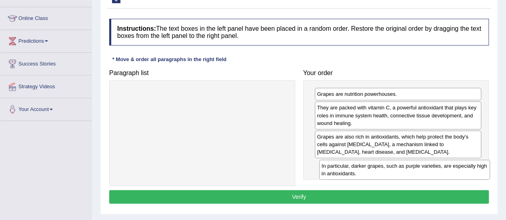
drag, startPoint x: 276, startPoint y: 99, endPoint x: 481, endPoint y: 170, distance: 216.9
click at [481, 170] on div "In particular, darker grapes, such as purple varieties, are especially high in …" at bounding box center [404, 170] width 171 height 20
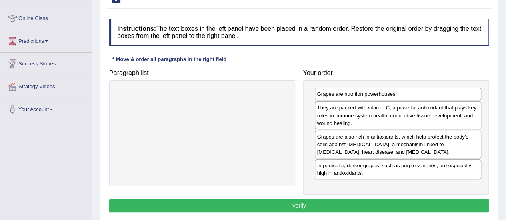
click at [222, 205] on button "Verify" at bounding box center [298, 206] width 379 height 14
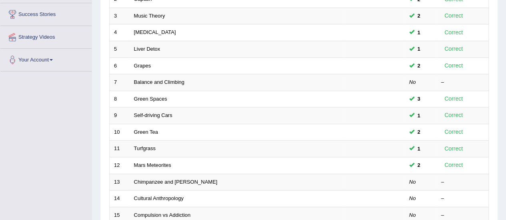
scroll to position [130, 0]
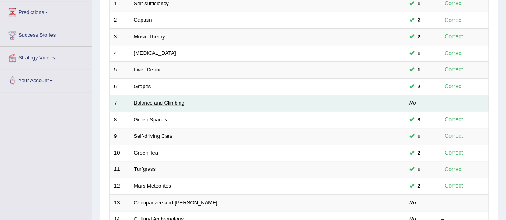
click at [162, 104] on link "Balance and Climbing" at bounding box center [159, 103] width 50 height 6
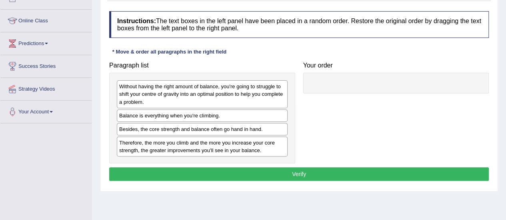
scroll to position [99, 0]
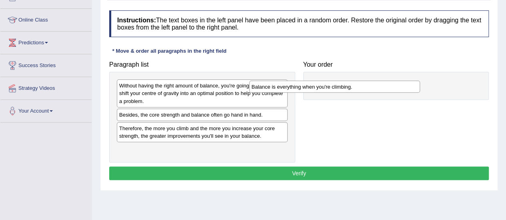
drag, startPoint x: 238, startPoint y: 114, endPoint x: 370, endPoint y: 86, distance: 135.2
click at [370, 86] on div "Balance is everything when you're climbing." at bounding box center [334, 87] width 171 height 12
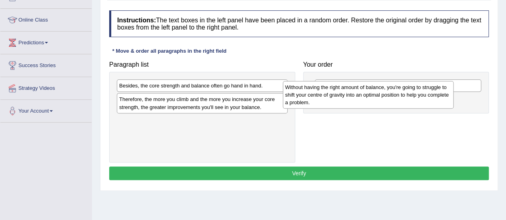
drag, startPoint x: 254, startPoint y: 102, endPoint x: 420, endPoint y: 104, distance: 165.9
click at [420, 104] on div "Without having the right amount of balance, you're going to struggle to shift y…" at bounding box center [368, 95] width 171 height 28
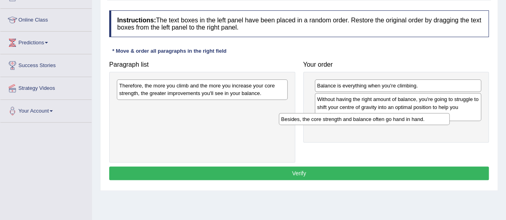
drag, startPoint x: 260, startPoint y: 87, endPoint x: 438, endPoint y: 126, distance: 182.0
click at [438, 125] on div "Besides, the core strength and balance often go hand in hand." at bounding box center [364, 119] width 171 height 12
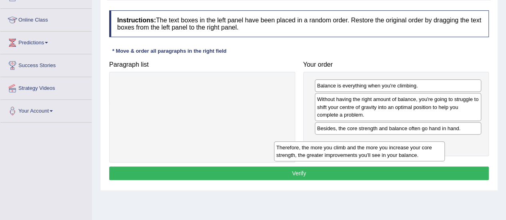
drag, startPoint x: 260, startPoint y: 89, endPoint x: 422, endPoint y: 149, distance: 172.8
click at [422, 149] on div "Therefore, the more you climb and the more you increase your core strength, the…" at bounding box center [359, 152] width 171 height 20
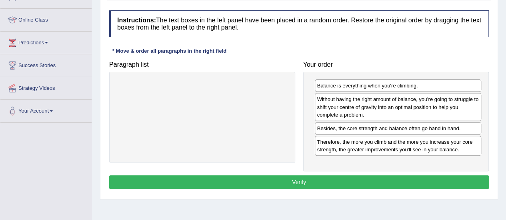
click at [299, 179] on button "Verify" at bounding box center [298, 182] width 379 height 14
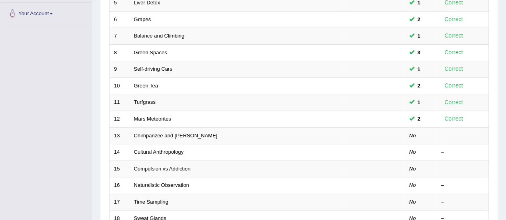
scroll to position [220, 0]
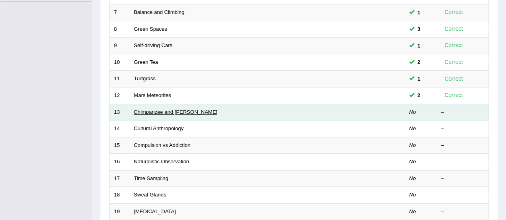
click at [170, 109] on link "Chimpanzee and [PERSON_NAME]" at bounding box center [176, 112] width 84 height 6
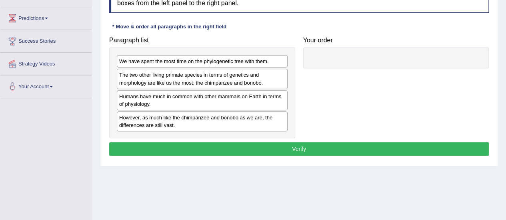
scroll to position [107, 0]
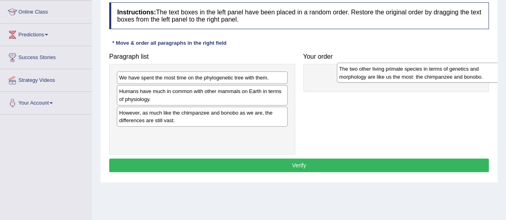
drag, startPoint x: 168, startPoint y: 96, endPoint x: 381, endPoint y: 74, distance: 214.2
click at [381, 74] on div "The two other living primate species in terms of genetics and morphology are li…" at bounding box center [422, 73] width 171 height 20
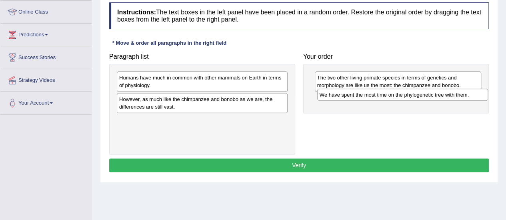
drag, startPoint x: 235, startPoint y: 76, endPoint x: 435, endPoint y: 94, distance: 201.0
click at [435, 94] on div "We have spent the most time on the phylogenetic tree with them." at bounding box center [402, 95] width 171 height 12
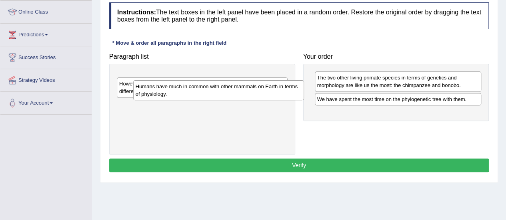
drag, startPoint x: 204, startPoint y: 83, endPoint x: 367, endPoint y: 136, distance: 172.1
click at [304, 100] on div "Humans have much in common with other mammals on Earth in terms of physiology." at bounding box center [218, 90] width 171 height 20
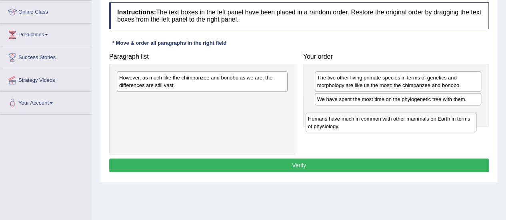
drag, startPoint x: 237, startPoint y: 99, endPoint x: 436, endPoint y: 116, distance: 199.1
click at [436, 116] on div "Humans have much in common with other mammals on Earth in terms of physiology." at bounding box center [390, 123] width 171 height 20
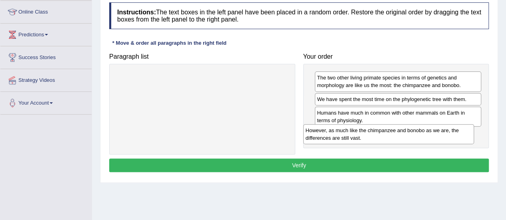
drag, startPoint x: 265, startPoint y: 82, endPoint x: 457, endPoint y: 135, distance: 199.8
click at [457, 135] on div "However, as much like the chimpanzee and bonobo as we are, the differences are …" at bounding box center [388, 134] width 171 height 20
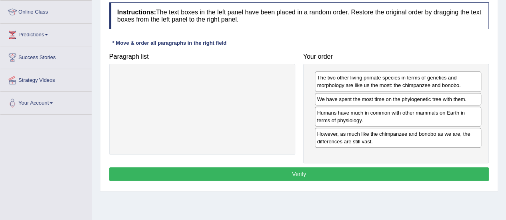
click at [300, 175] on button "Verify" at bounding box center [298, 175] width 379 height 14
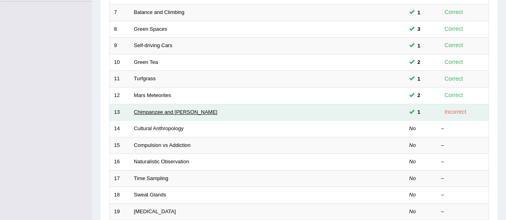
click at [173, 111] on link "Chimpanzee and [PERSON_NAME]" at bounding box center [176, 112] width 84 height 6
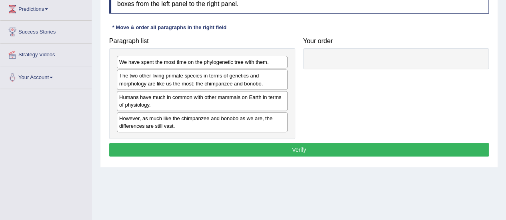
scroll to position [136, 0]
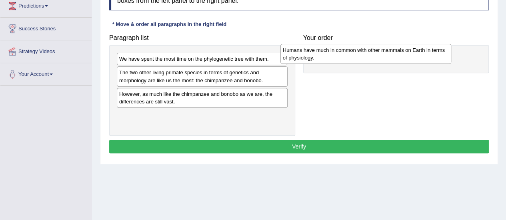
drag, startPoint x: 269, startPoint y: 97, endPoint x: 433, endPoint y: 54, distance: 169.2
click at [433, 54] on div "Humans have much in common with other mammals on Earth in terms of physiology." at bounding box center [365, 54] width 171 height 20
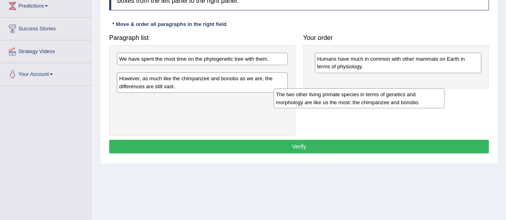
drag, startPoint x: 258, startPoint y: 76, endPoint x: 429, endPoint y: 93, distance: 171.5
click at [429, 93] on div "The two other living primate species in terms of genetics and morphology are li…" at bounding box center [358, 98] width 171 height 20
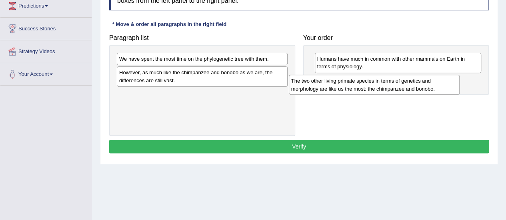
drag, startPoint x: 250, startPoint y: 78, endPoint x: 423, endPoint y: 86, distance: 172.9
click at [423, 86] on div "The two other living primate species in terms of genetics and morphology are li…" at bounding box center [374, 85] width 171 height 20
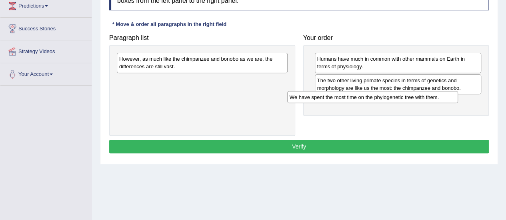
drag, startPoint x: 269, startPoint y: 59, endPoint x: 439, endPoint y: 98, distance: 174.7
click at [439, 98] on div "We have spent the most time on the phylogenetic tree with them." at bounding box center [372, 97] width 171 height 12
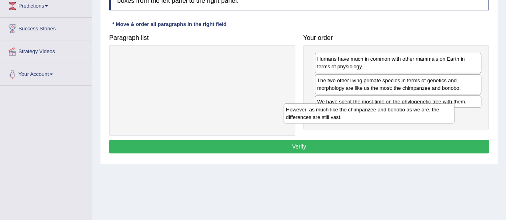
drag, startPoint x: 266, startPoint y: 62, endPoint x: 447, endPoint y: 115, distance: 188.2
click at [447, 115] on div "However, as much like the chimpanzee and bonobo as we are, the differences are …" at bounding box center [368, 114] width 171 height 20
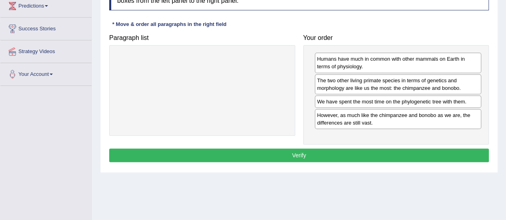
click at [292, 153] on button "Verify" at bounding box center [298, 156] width 379 height 14
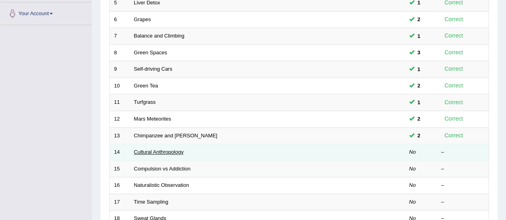
click at [164, 149] on link "Cultural Anthropology" at bounding box center [159, 152] width 50 height 6
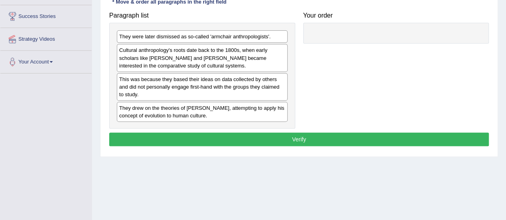
scroll to position [143, 0]
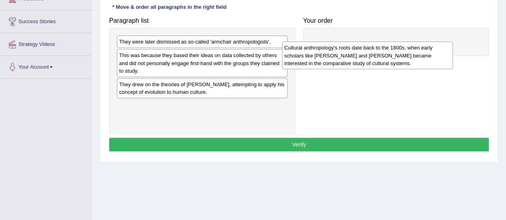
drag, startPoint x: 262, startPoint y: 58, endPoint x: 427, endPoint y: 51, distance: 165.3
click at [427, 51] on div "Cultural anthropology's roots date back to the 1800s, when early scholars like …" at bounding box center [367, 56] width 171 height 28
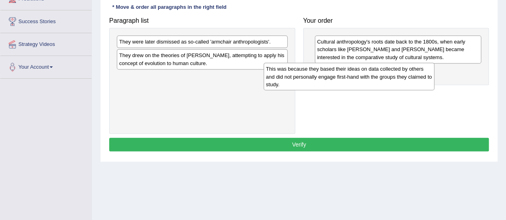
drag, startPoint x: 268, startPoint y: 62, endPoint x: 415, endPoint y: 75, distance: 147.3
click at [415, 75] on div "This was because they based their ideas on data collected by others and did not…" at bounding box center [348, 77] width 171 height 28
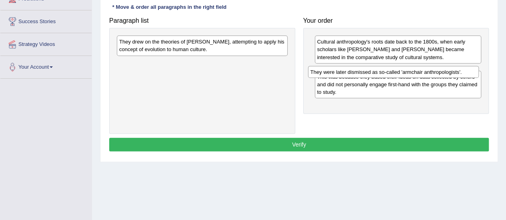
drag, startPoint x: 260, startPoint y: 42, endPoint x: 452, endPoint y: 72, distance: 193.8
click at [452, 72] on div "They were later dismissed as so-called 'armchair anthropologists'." at bounding box center [393, 72] width 171 height 12
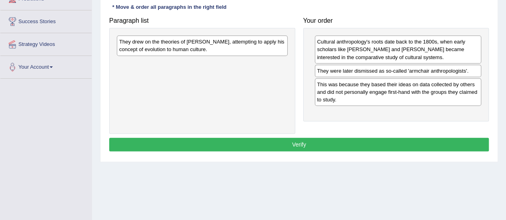
click at [272, 40] on div "They drew on the theories of [PERSON_NAME], attempting to apply his concept of …" at bounding box center [202, 46] width 171 height 20
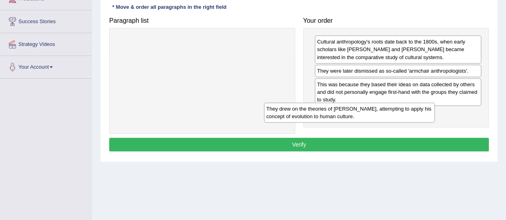
drag, startPoint x: 272, startPoint y: 40, endPoint x: 429, endPoint y: 107, distance: 171.2
click at [429, 107] on div "They drew on the theories of Charles Darwin, attempting to apply his concept of…" at bounding box center [349, 113] width 171 height 20
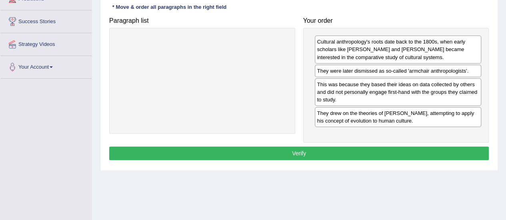
click at [302, 148] on button "Verify" at bounding box center [298, 154] width 379 height 14
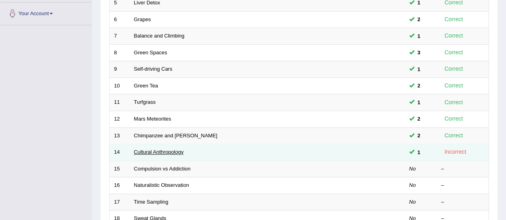
click at [140, 152] on link "Cultural Anthropology" at bounding box center [159, 152] width 50 height 6
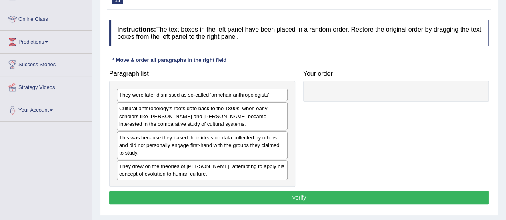
scroll to position [110, 0]
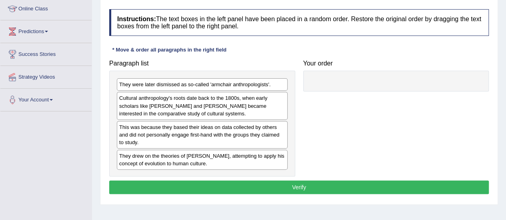
drag, startPoint x: 0, startPoint y: 0, endPoint x: 511, endPoint y: 141, distance: 530.4
click at [505, 110] on html "Toggle navigation Home Practice Questions Speaking Practice Read Aloud Repeat S…" at bounding box center [253, 0] width 506 height 220
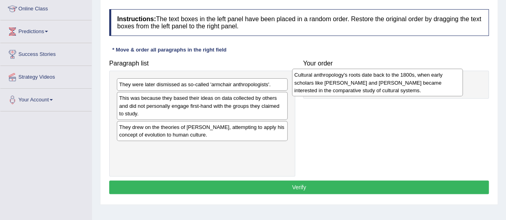
drag, startPoint x: 274, startPoint y: 103, endPoint x: 458, endPoint y: 81, distance: 184.8
click at [458, 81] on div "Cultural anthropology's roots date back to the 1800s, when early scholars like …" at bounding box center [377, 83] width 171 height 28
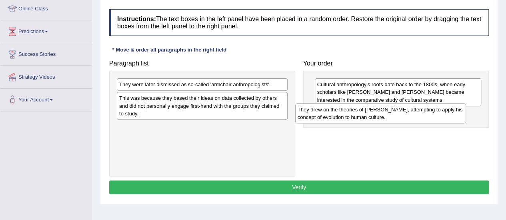
drag, startPoint x: 259, startPoint y: 133, endPoint x: 449, endPoint y: 120, distance: 189.6
click at [449, 120] on div "They drew on the theories of Charles Darwin, attempting to apply his concept of…" at bounding box center [380, 114] width 171 height 20
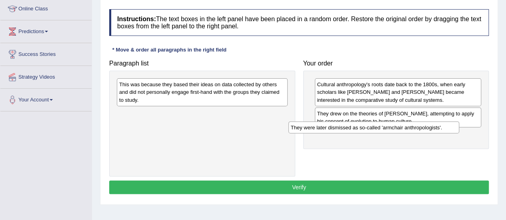
drag, startPoint x: 270, startPoint y: 80, endPoint x: 441, endPoint y: 124, distance: 176.9
click at [441, 124] on div "They were later dismissed as so-called 'armchair anthropologists'." at bounding box center [373, 128] width 171 height 12
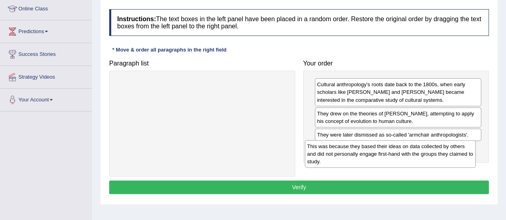
drag, startPoint x: 269, startPoint y: 97, endPoint x: 457, endPoint y: 159, distance: 197.7
click at [457, 159] on div "This was because they based their ideas on data collected by others and did not…" at bounding box center [390, 154] width 171 height 28
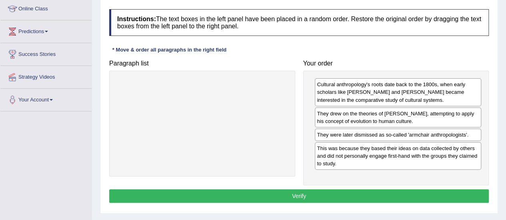
click at [298, 193] on button "Verify" at bounding box center [298, 196] width 379 height 14
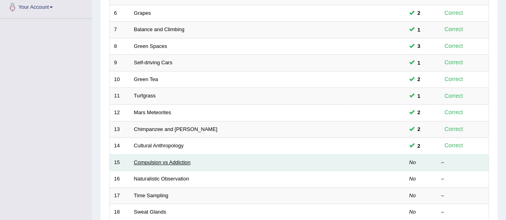
click at [161, 163] on link "Compulsion vs Addiction" at bounding box center [162, 163] width 57 height 6
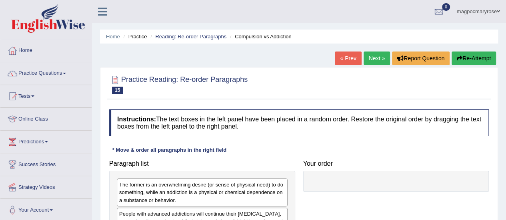
scroll to position [107, 0]
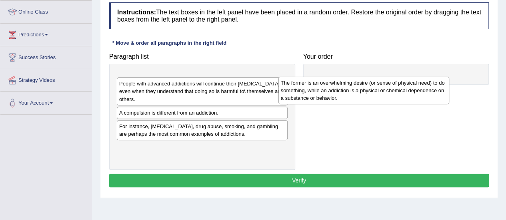
drag, startPoint x: 252, startPoint y: 88, endPoint x: 422, endPoint y: 79, distance: 170.5
click at [422, 79] on div "The former is an overwhelming desire (or sense of physical need) to do somethin…" at bounding box center [363, 91] width 171 height 28
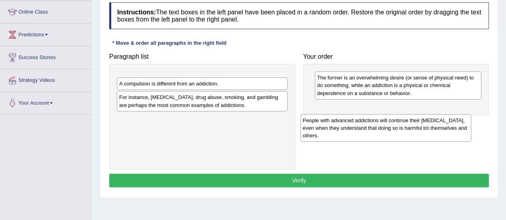
drag, startPoint x: 249, startPoint y: 79, endPoint x: 435, endPoint y: 112, distance: 188.0
click at [435, 114] on div "People with advanced addictions will continue their addictive behavior, even wh…" at bounding box center [385, 128] width 171 height 28
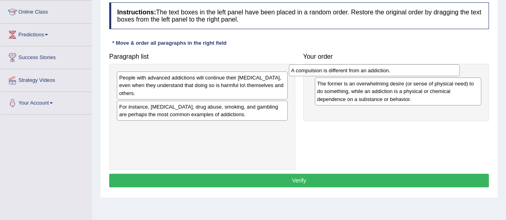
drag, startPoint x: 252, startPoint y: 108, endPoint x: 425, endPoint y: 73, distance: 176.9
click at [425, 73] on div "A compulsion is different from an addiction." at bounding box center [374, 70] width 171 height 12
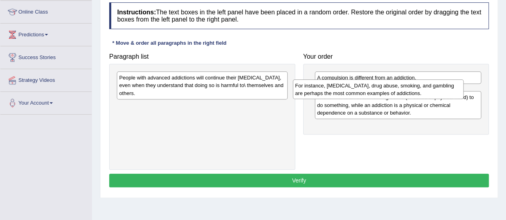
drag, startPoint x: 241, startPoint y: 108, endPoint x: 421, endPoint y: 86, distance: 182.1
click at [421, 86] on div "For instance, [MEDICAL_DATA], drug abuse, smoking, and gambling are perhaps the…" at bounding box center [378, 90] width 171 height 20
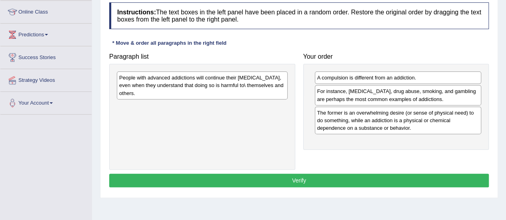
click at [210, 79] on div "People with advanced addictions will continue their addictive behavior, even wh…" at bounding box center [202, 86] width 171 height 28
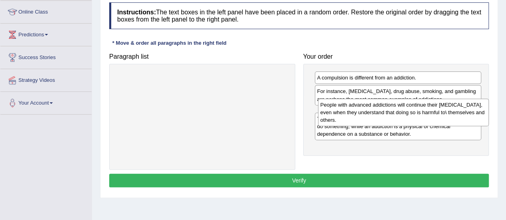
drag, startPoint x: 210, startPoint y: 79, endPoint x: 411, endPoint y: 106, distance: 202.9
click at [411, 106] on div "People with advanced addictions will continue their addictive behavior, even wh…" at bounding box center [403, 113] width 171 height 28
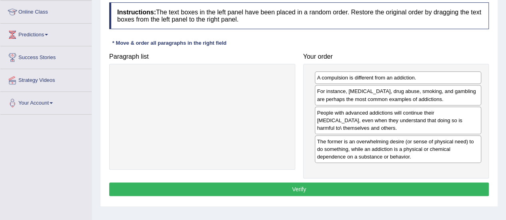
click at [320, 189] on button "Verify" at bounding box center [298, 190] width 379 height 14
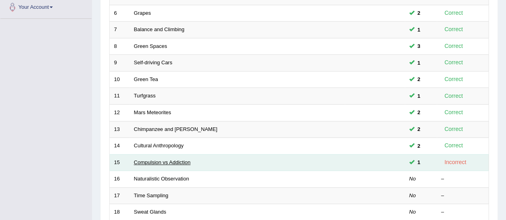
click at [182, 160] on link "Compulsion vs Addiction" at bounding box center [162, 163] width 57 height 6
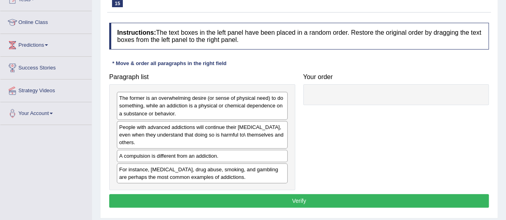
scroll to position [81, 0]
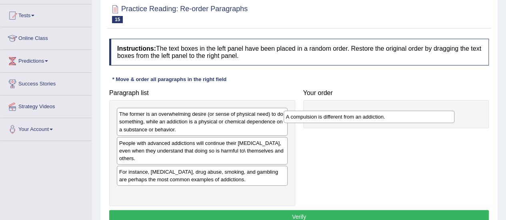
drag, startPoint x: 258, startPoint y: 172, endPoint x: 426, endPoint y: 117, distance: 176.7
click at [426, 117] on div "A compulsion is different from an addiction." at bounding box center [368, 117] width 171 height 12
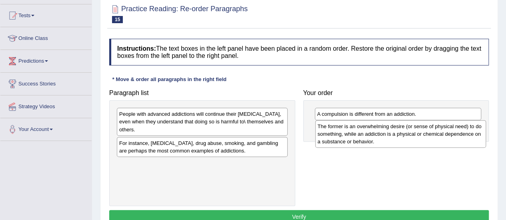
drag, startPoint x: 246, startPoint y: 124, endPoint x: 459, endPoint y: 130, distance: 213.1
click at [459, 130] on div "The former is an overwhelming desire (or sense of physical need) to do somethin…" at bounding box center [400, 134] width 171 height 28
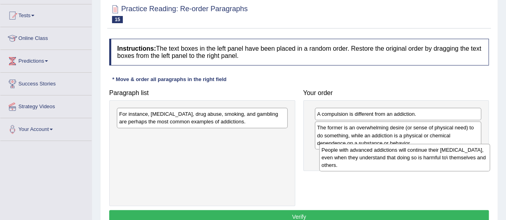
drag, startPoint x: 268, startPoint y: 114, endPoint x: 473, endPoint y: 150, distance: 207.8
click at [473, 150] on div "People with advanced addictions will continue their addictive behavior, even wh…" at bounding box center [404, 158] width 171 height 28
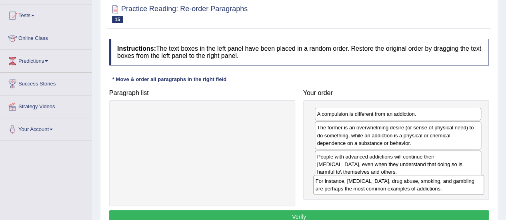
drag, startPoint x: 249, startPoint y: 113, endPoint x: 475, endPoint y: 179, distance: 235.6
click at [475, 179] on div "For instance, alcoholism, drug abuse, smoking, and gambling are perhaps the mos…" at bounding box center [398, 185] width 171 height 20
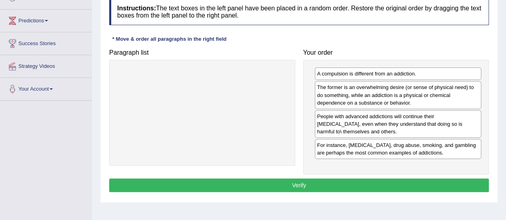
scroll to position [171, 0]
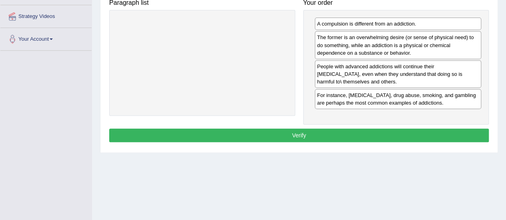
click at [314, 132] on button "Verify" at bounding box center [298, 136] width 379 height 14
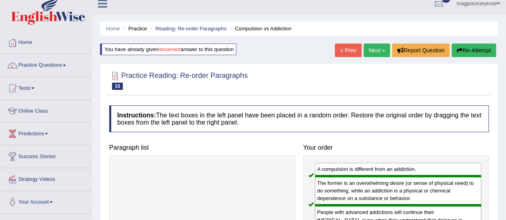
scroll to position [5, 0]
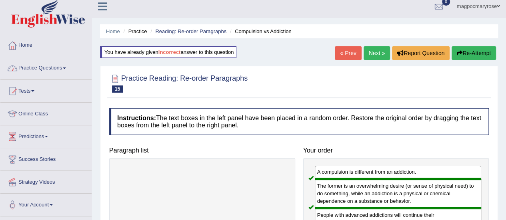
click at [62, 69] on link "Practice Questions" at bounding box center [45, 67] width 91 height 20
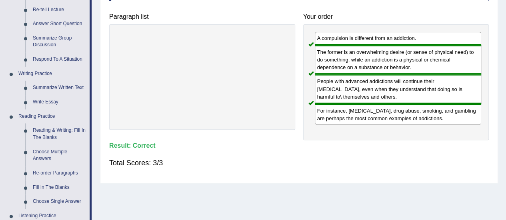
scroll to position [135, 0]
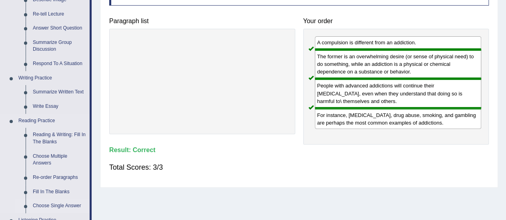
click at [54, 205] on link "Choose Single Answer" at bounding box center [59, 206] width 60 height 14
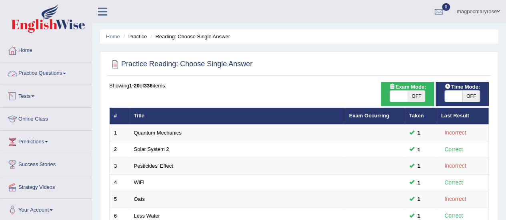
click at [54, 72] on link "Practice Questions" at bounding box center [45, 72] width 91 height 20
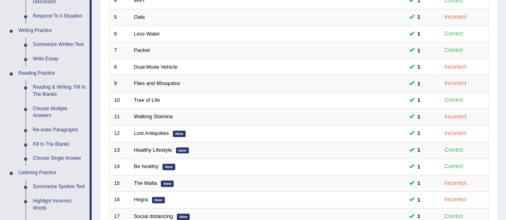
scroll to position [162, 0]
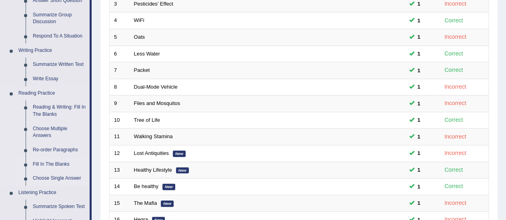
click at [55, 163] on link "Fill In The Blanks" at bounding box center [59, 165] width 60 height 14
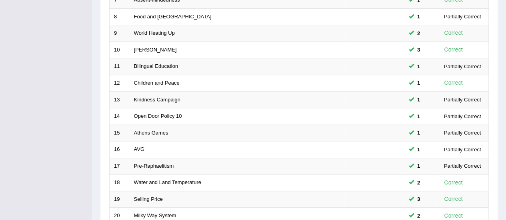
scroll to position [305, 0]
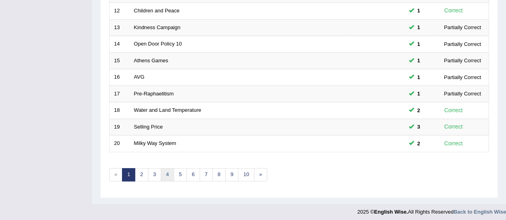
click at [166, 171] on link "4" at bounding box center [167, 174] width 13 height 13
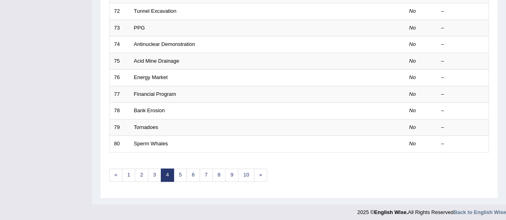
scroll to position [304, 0]
click at [155, 172] on link "3" at bounding box center [154, 176] width 13 height 13
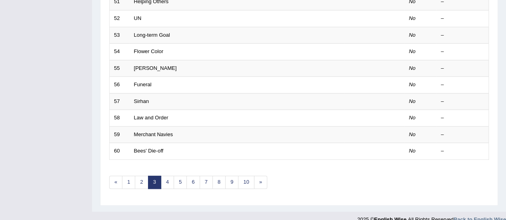
scroll to position [216, 0]
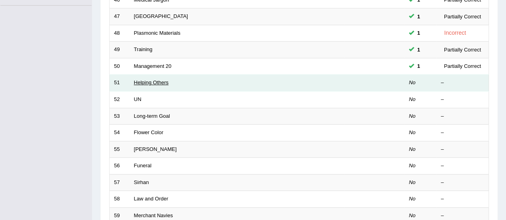
click at [146, 80] on link "Helping Others" at bounding box center [151, 83] width 35 height 6
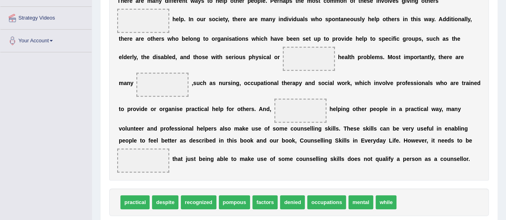
scroll to position [169, 0]
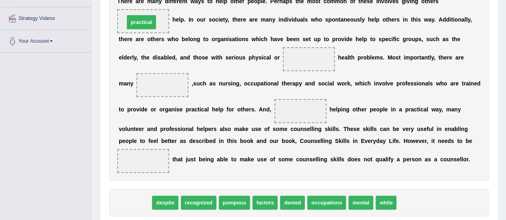
drag, startPoint x: 130, startPoint y: 204, endPoint x: 136, endPoint y: 12, distance: 192.0
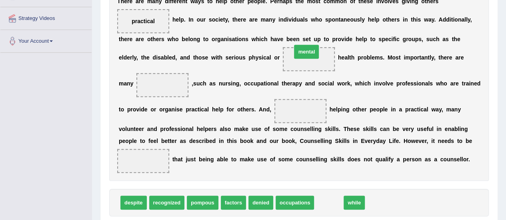
drag, startPoint x: 326, startPoint y: 202, endPoint x: 303, endPoint y: 51, distance: 152.8
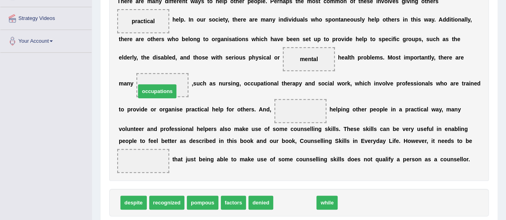
drag, startPoint x: 297, startPoint y: 201, endPoint x: 160, endPoint y: 89, distance: 177.0
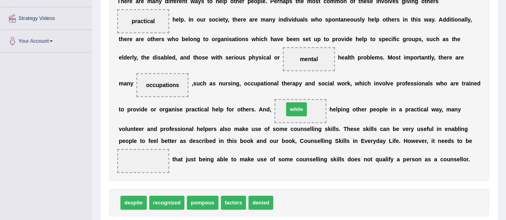
drag, startPoint x: 279, startPoint y: 201, endPoint x: 289, endPoint y: 111, distance: 91.4
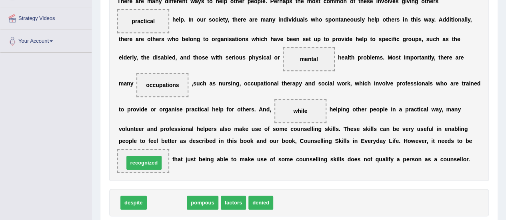
drag, startPoint x: 165, startPoint y: 201, endPoint x: 142, endPoint y: 161, distance: 46.2
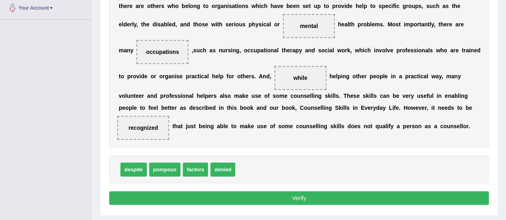
scroll to position [193, 0]
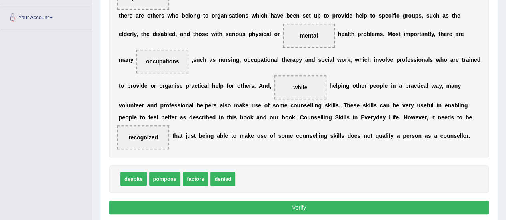
click at [300, 205] on button "Verify" at bounding box center [298, 208] width 379 height 14
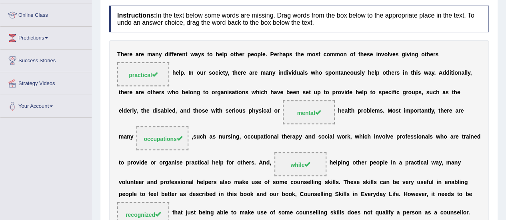
scroll to position [103, 0]
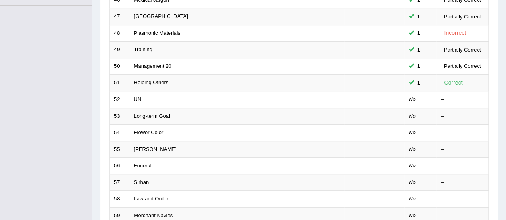
click at [166, 92] on td "UN" at bounding box center [237, 99] width 215 height 17
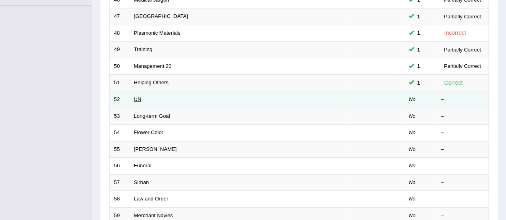
click at [138, 100] on link "UN" at bounding box center [138, 99] width 8 height 6
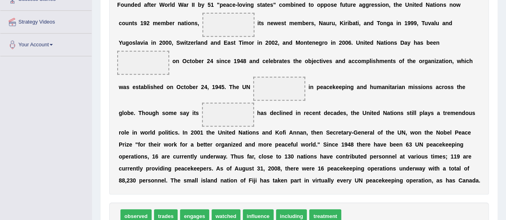
scroll to position [166, 0]
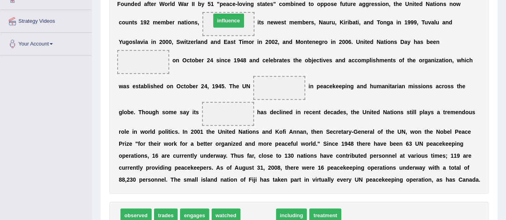
drag, startPoint x: 257, startPoint y: 215, endPoint x: 227, endPoint y: 20, distance: 197.3
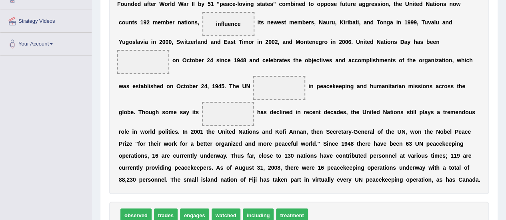
click at [227, 21] on span "influence" at bounding box center [228, 24] width 24 height 6
drag, startPoint x: 235, startPoint y: 213, endPoint x: 155, endPoint y: 56, distance: 176.5
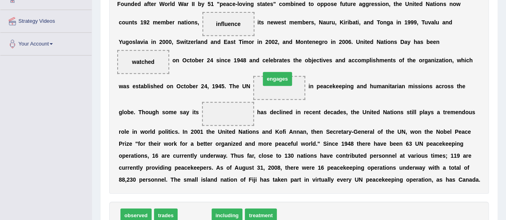
drag, startPoint x: 199, startPoint y: 212, endPoint x: 282, endPoint y: 78, distance: 158.0
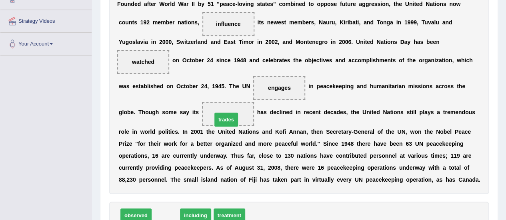
drag, startPoint x: 169, startPoint y: 212, endPoint x: 229, endPoint y: 116, distance: 113.4
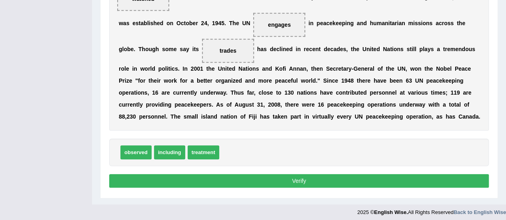
scroll to position [230, 0]
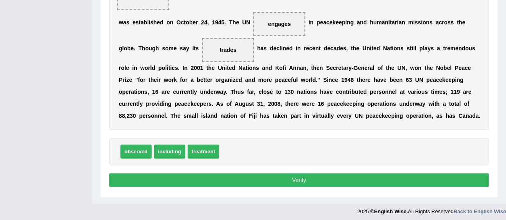
click at [303, 180] on button "Verify" at bounding box center [298, 180] width 379 height 14
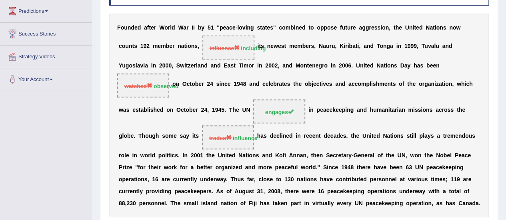
scroll to position [130, 0]
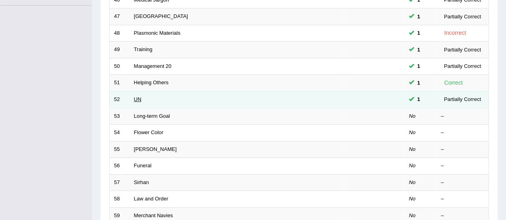
click at [139, 96] on link "UN" at bounding box center [138, 99] width 8 height 6
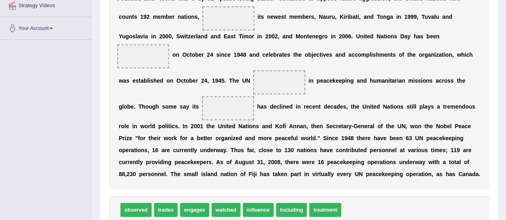
scroll to position [182, 0]
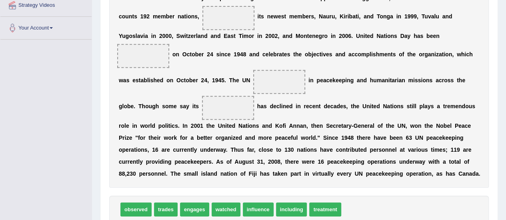
click at [294, 207] on span "including" at bounding box center [291, 210] width 31 height 14
drag, startPoint x: 296, startPoint y: 211, endPoint x: 233, endPoint y: 20, distance: 200.5
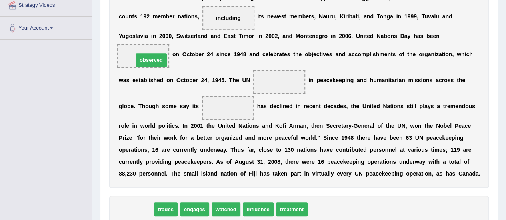
drag, startPoint x: 139, startPoint y: 211, endPoint x: 151, endPoint y: 60, distance: 151.6
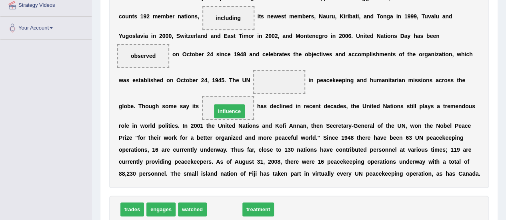
drag, startPoint x: 222, startPoint y: 209, endPoint x: 227, endPoint y: 110, distance: 98.9
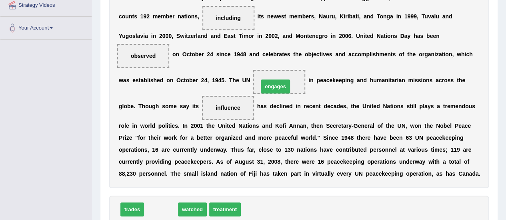
drag, startPoint x: 162, startPoint y: 209, endPoint x: 277, endPoint y: 85, distance: 168.9
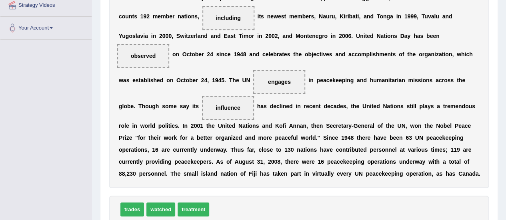
scroll to position [208, 0]
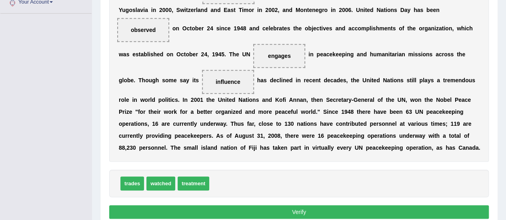
click at [299, 212] on button "Verify" at bounding box center [298, 212] width 379 height 14
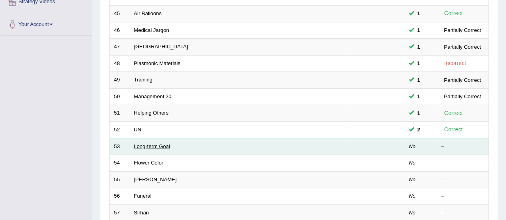
click at [158, 146] on link "Long-term Goal" at bounding box center [152, 147] width 36 height 6
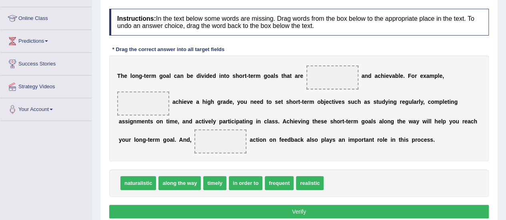
scroll to position [101, 0]
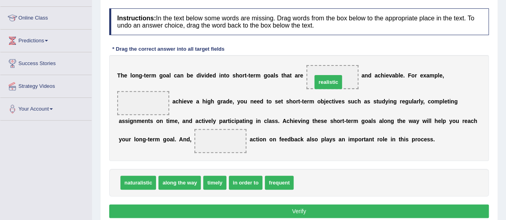
drag, startPoint x: 310, startPoint y: 182, endPoint x: 329, endPoint y: 81, distance: 102.4
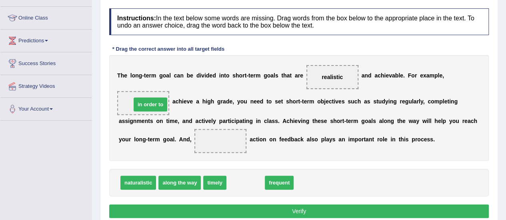
drag, startPoint x: 252, startPoint y: 184, endPoint x: 156, endPoint y: 106, distance: 123.6
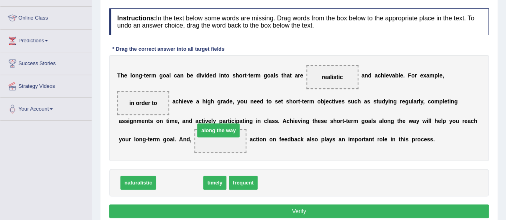
drag, startPoint x: 187, startPoint y: 185, endPoint x: 225, endPoint y: 140, distance: 58.2
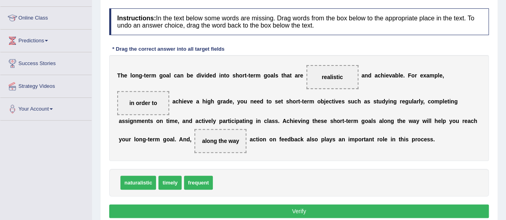
click at [231, 210] on button "Verify" at bounding box center [298, 212] width 379 height 14
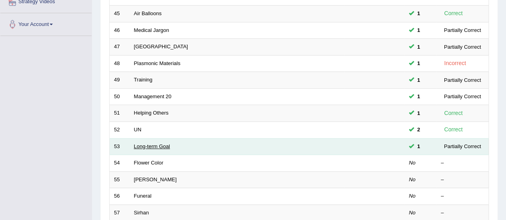
click at [158, 144] on link "Long-term Goal" at bounding box center [152, 147] width 36 height 6
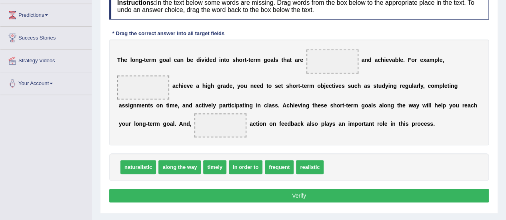
scroll to position [136, 0]
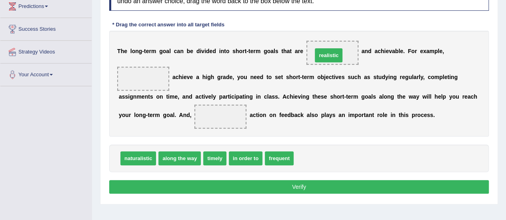
drag, startPoint x: 313, startPoint y: 157, endPoint x: 332, endPoint y: 54, distance: 104.8
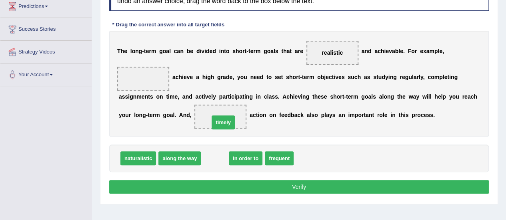
drag, startPoint x: 213, startPoint y: 158, endPoint x: 222, endPoint y: 117, distance: 41.4
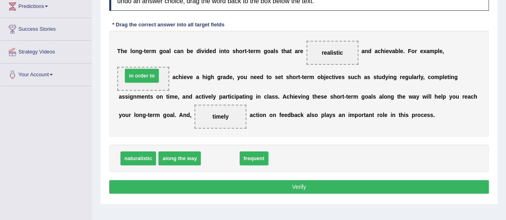
drag, startPoint x: 227, startPoint y: 157, endPoint x: 145, endPoint y: 76, distance: 115.1
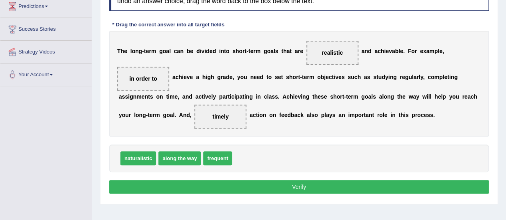
click at [223, 185] on button "Verify" at bounding box center [298, 187] width 379 height 14
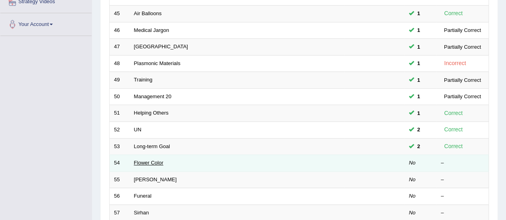
click at [154, 162] on link "Flower Color" at bounding box center [149, 163] width 30 height 6
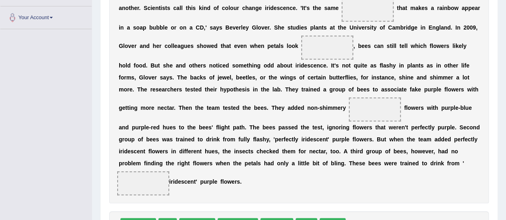
scroll to position [208, 0]
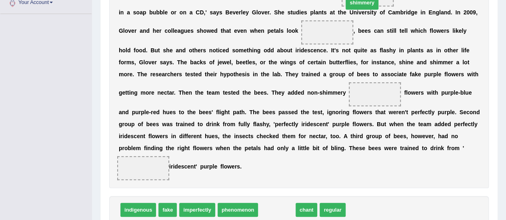
drag, startPoint x: 281, startPoint y: 209, endPoint x: 365, endPoint y: 1, distance: 224.5
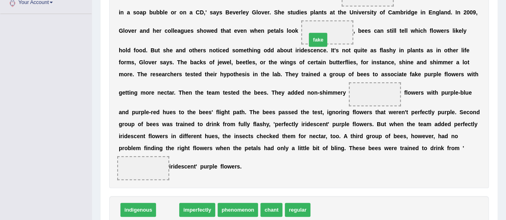
drag, startPoint x: 164, startPoint y: 206, endPoint x: 314, endPoint y: 36, distance: 227.1
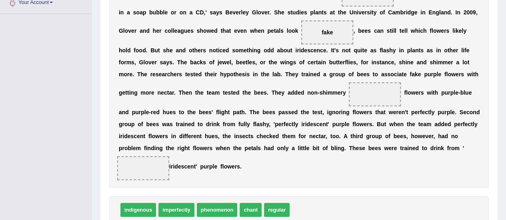
drag, startPoint x: 328, startPoint y: 27, endPoint x: 365, endPoint y: 100, distance: 81.7
click at [365, 100] on div "A f l o w e r ' s c o l o u r , h o w e v e r , i s n ' t a f u l l - p r o o f…" at bounding box center [298, 68] width 379 height 240
drag, startPoint x: 329, startPoint y: 30, endPoint x: 361, endPoint y: 103, distance: 79.8
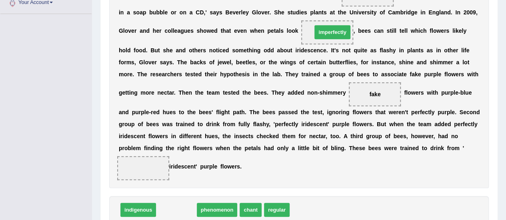
drag, startPoint x: 176, startPoint y: 210, endPoint x: 332, endPoint y: 32, distance: 236.5
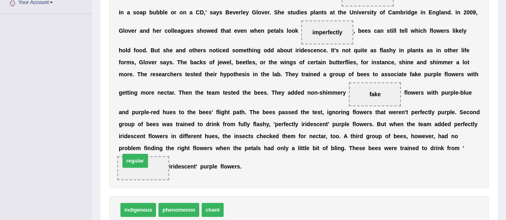
drag, startPoint x: 229, startPoint y: 207, endPoint x: 125, endPoint y: 162, distance: 113.8
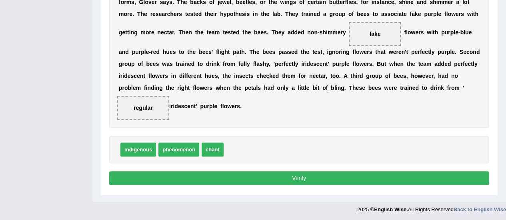
click at [297, 179] on button "Verify" at bounding box center [298, 178] width 379 height 14
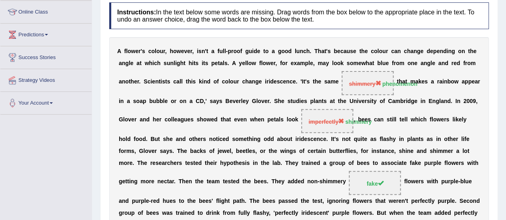
scroll to position [106, 0]
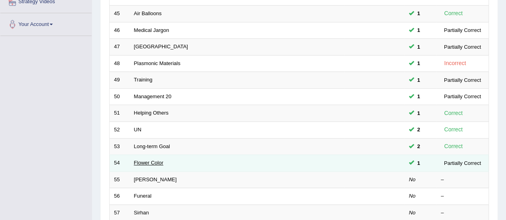
click at [147, 160] on link "Flower Color" at bounding box center [149, 163] width 30 height 6
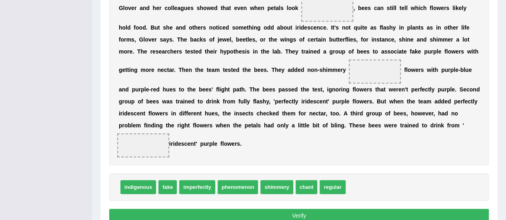
scroll to position [233, 0]
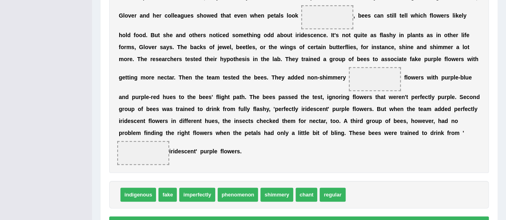
drag, startPoint x: 511, startPoint y: 90, endPoint x: 505, endPoint y: 186, distance: 96.1
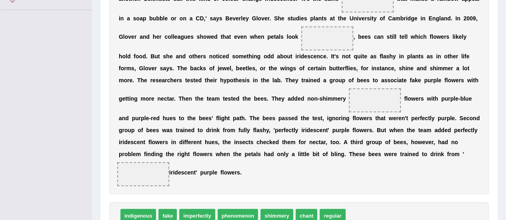
scroll to position [210, 0]
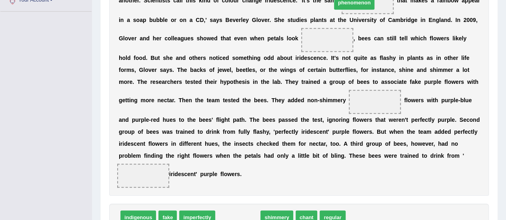
drag, startPoint x: 239, startPoint y: 214, endPoint x: 355, endPoint y: -1, distance: 244.4
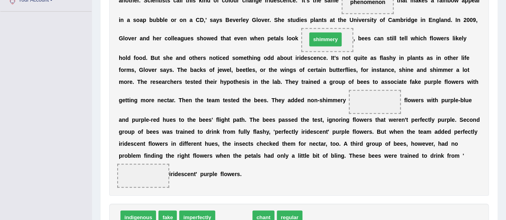
drag, startPoint x: 225, startPoint y: 215, endPoint x: 315, endPoint y: 36, distance: 199.7
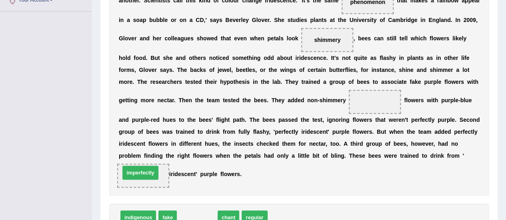
drag, startPoint x: 189, startPoint y: 214, endPoint x: 131, endPoint y: 171, distance: 72.7
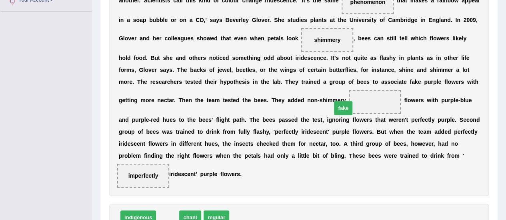
drag, startPoint x: 168, startPoint y: 215, endPoint x: 344, endPoint y: 106, distance: 206.9
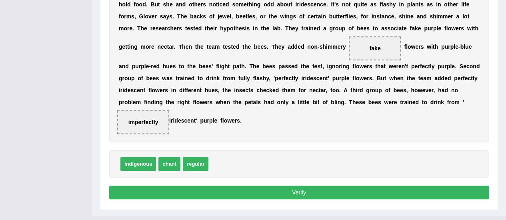
click at [299, 189] on button "Verify" at bounding box center [298, 193] width 379 height 14
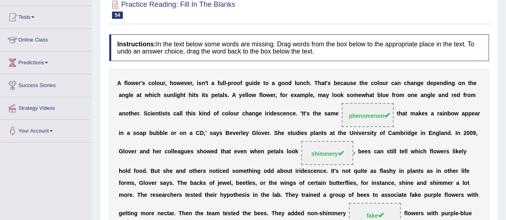
scroll to position [0, 0]
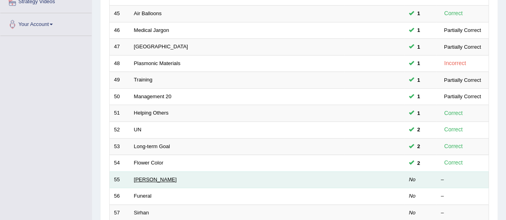
click at [158, 180] on link "[PERSON_NAME]" at bounding box center [155, 180] width 43 height 6
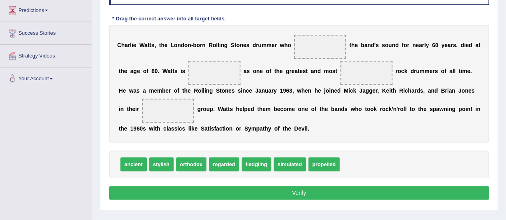
scroll to position [133, 0]
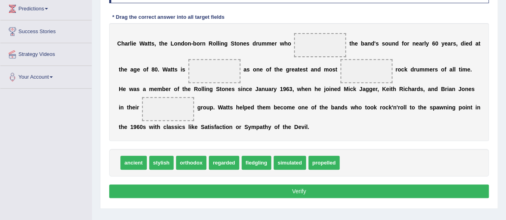
click at [300, 162] on span "simulated" at bounding box center [289, 163] width 32 height 14
drag, startPoint x: 283, startPoint y: 160, endPoint x: 313, endPoint y: 42, distance: 120.9
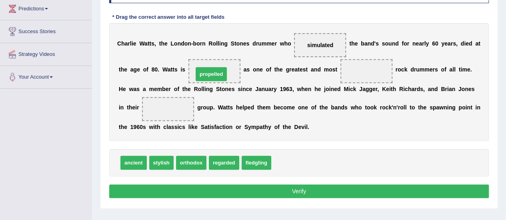
drag, startPoint x: 280, startPoint y: 162, endPoint x: 200, endPoint y: 72, distance: 120.0
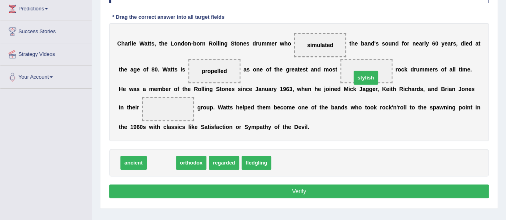
drag, startPoint x: 159, startPoint y: 164, endPoint x: 365, endPoint y: 74, distance: 224.5
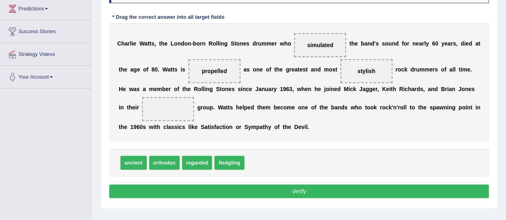
click at [125, 163] on span "ancient" at bounding box center [133, 163] width 26 height 14
drag, startPoint x: 125, startPoint y: 163, endPoint x: 158, endPoint y: 103, distance: 68.0
click at [255, 187] on button "Verify" at bounding box center [298, 192] width 379 height 14
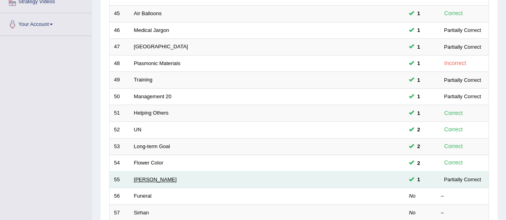
click at [142, 177] on link "[PERSON_NAME]" at bounding box center [155, 180] width 43 height 6
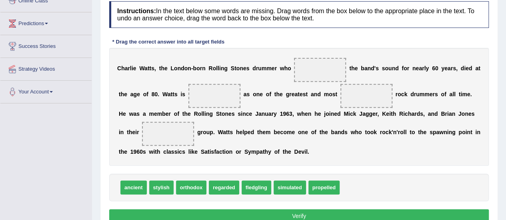
scroll to position [139, 0]
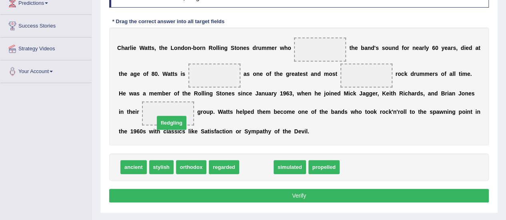
drag, startPoint x: 251, startPoint y: 168, endPoint x: 166, endPoint y: 123, distance: 96.0
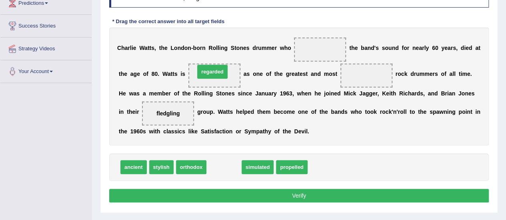
drag, startPoint x: 220, startPoint y: 168, endPoint x: 209, endPoint y: 71, distance: 97.4
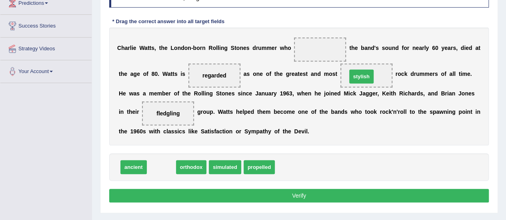
drag, startPoint x: 162, startPoint y: 169, endPoint x: 363, endPoint y: 78, distance: 219.9
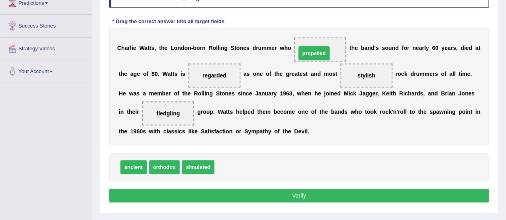
drag, startPoint x: 230, startPoint y: 168, endPoint x: 313, endPoint y: 54, distance: 140.7
click at [252, 193] on button "Verify" at bounding box center [298, 196] width 379 height 14
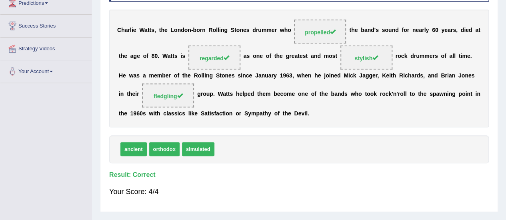
scroll to position [0, 0]
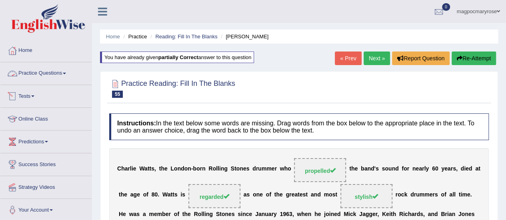
click at [47, 75] on link "Practice Questions" at bounding box center [45, 72] width 91 height 20
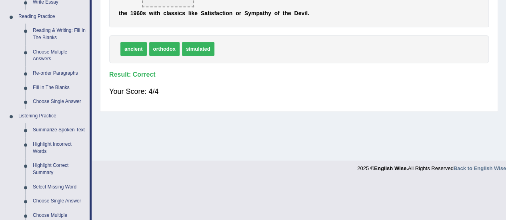
scroll to position [240, 0]
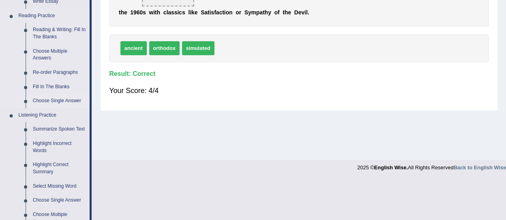
click at [67, 98] on link "Choose Single Answer" at bounding box center [59, 101] width 60 height 14
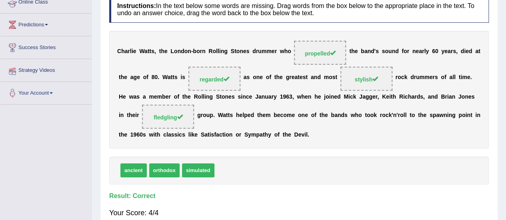
scroll to position [91, 0]
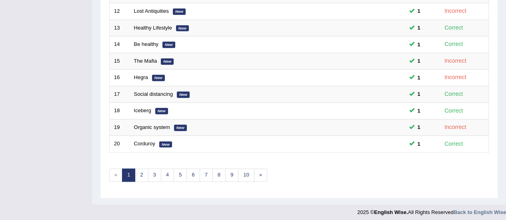
scroll to position [305, 0]
click at [167, 171] on link "4" at bounding box center [167, 174] width 13 height 13
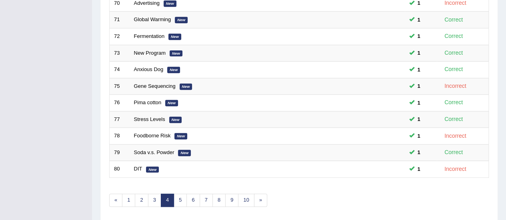
scroll to position [305, 0]
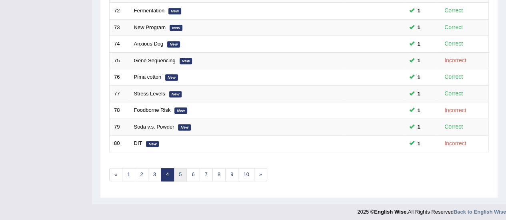
click at [179, 174] on link "5" at bounding box center [179, 174] width 13 height 13
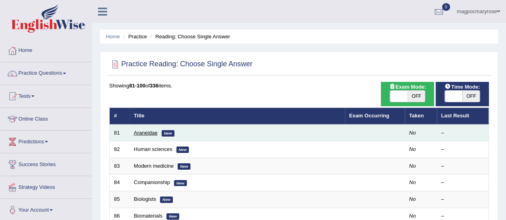
click at [146, 130] on link "Araneidae" at bounding box center [146, 133] width 24 height 6
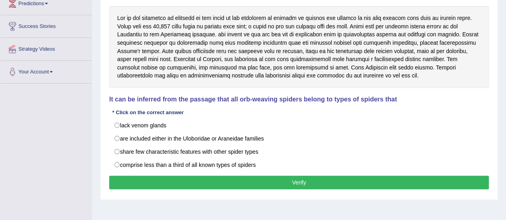
scroll to position [139, 0]
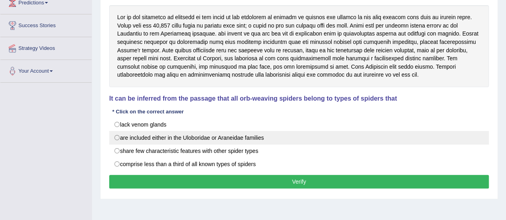
click at [197, 136] on label "are included either in the Uloboridae or Araneidae families" at bounding box center [298, 138] width 379 height 14
radio input "true"
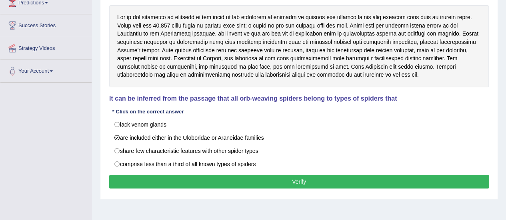
click at [186, 175] on button "Verify" at bounding box center [298, 182] width 379 height 14
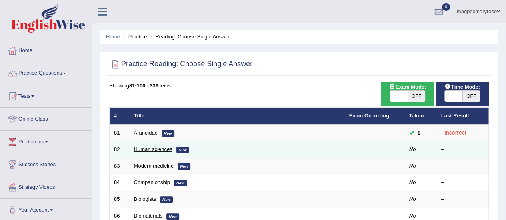
click at [158, 147] on link "Human sciences" at bounding box center [153, 149] width 38 height 6
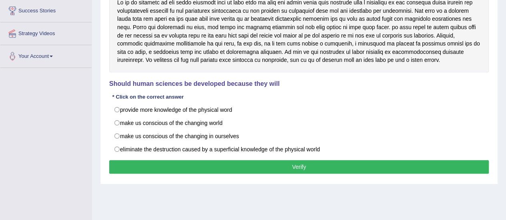
scroll to position [161, 0]
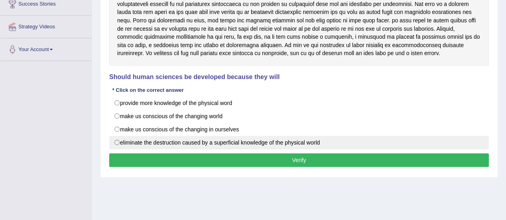
click at [310, 142] on label "eliminate the destruction caused by a superficial knowledge of the physical wor…" at bounding box center [298, 143] width 379 height 14
radio input "true"
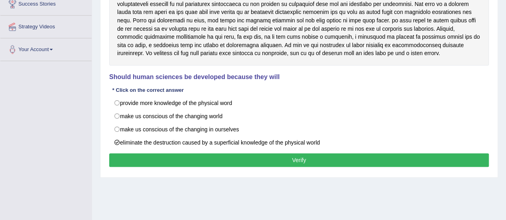
click at [293, 157] on button "Verify" at bounding box center [298, 161] width 379 height 14
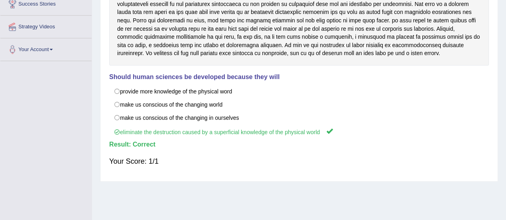
drag, startPoint x: 293, startPoint y: 157, endPoint x: 145, endPoint y: 49, distance: 184.0
click at [145, 49] on div "Instructions: Read the text and answer the multiple-choice question by selectin…" at bounding box center [298, 61] width 383 height 233
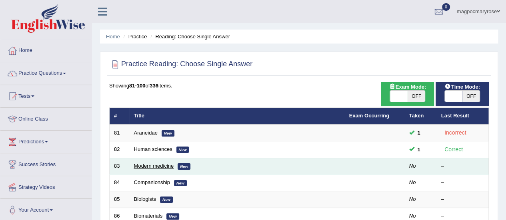
click at [146, 163] on link "Modern medicine" at bounding box center [154, 166] width 40 height 6
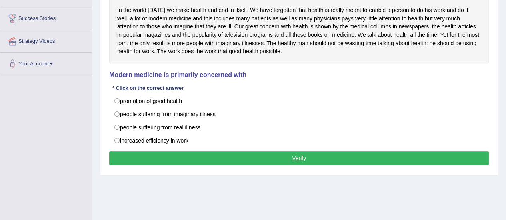
scroll to position [147, 0]
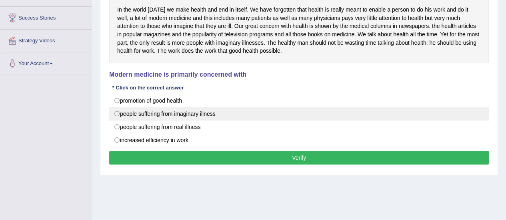
click at [281, 115] on label "people suffering from imaginary illness" at bounding box center [298, 114] width 379 height 14
radio input "true"
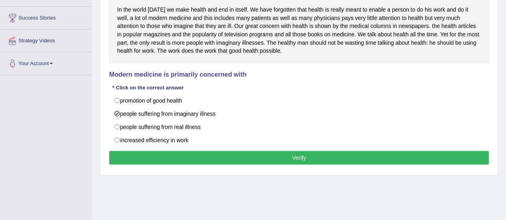
click at [260, 160] on button "Verify" at bounding box center [298, 158] width 379 height 14
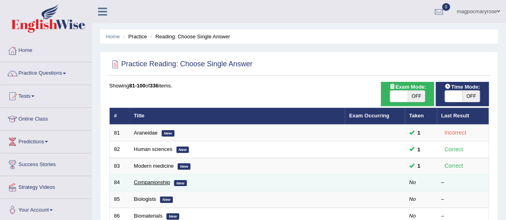
click at [143, 181] on link "Companionship" at bounding box center [152, 182] width 36 height 6
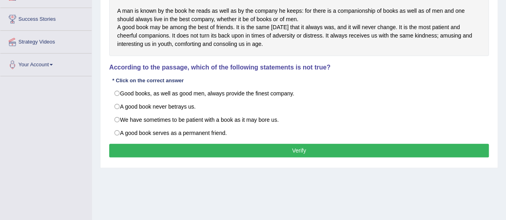
scroll to position [154, 0]
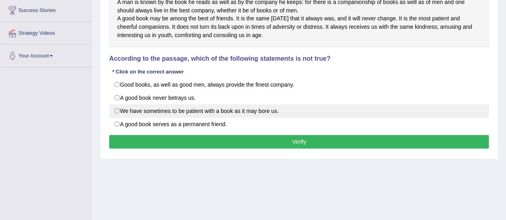
click at [281, 118] on label "We have sometimes to be patient with a book as it may bore us." at bounding box center [298, 111] width 379 height 14
radio input "true"
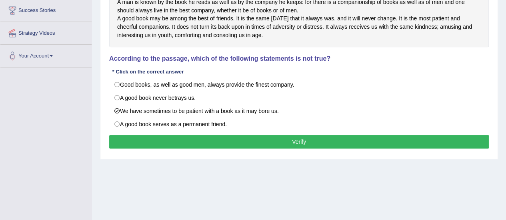
click at [269, 147] on button "Verify" at bounding box center [298, 142] width 379 height 14
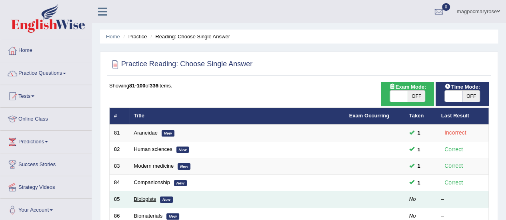
click at [147, 199] on link "Biologists" at bounding box center [145, 199] width 22 height 6
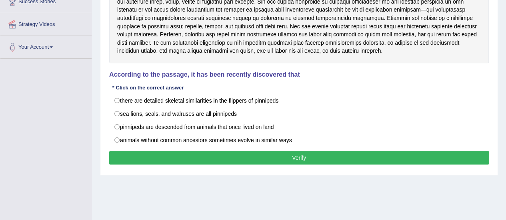
scroll to position [177, 0]
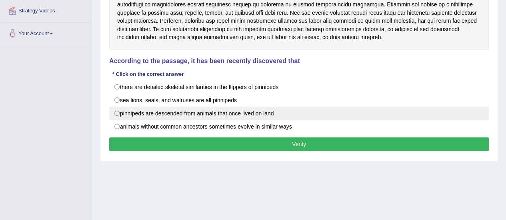
click at [331, 109] on label "pinnipeds are descended from animals that once lived on land" at bounding box center [298, 114] width 379 height 14
radio input "true"
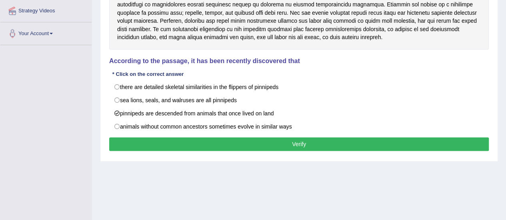
click at [278, 141] on button "Verify" at bounding box center [298, 145] width 379 height 14
